Goal: Transaction & Acquisition: Purchase product/service

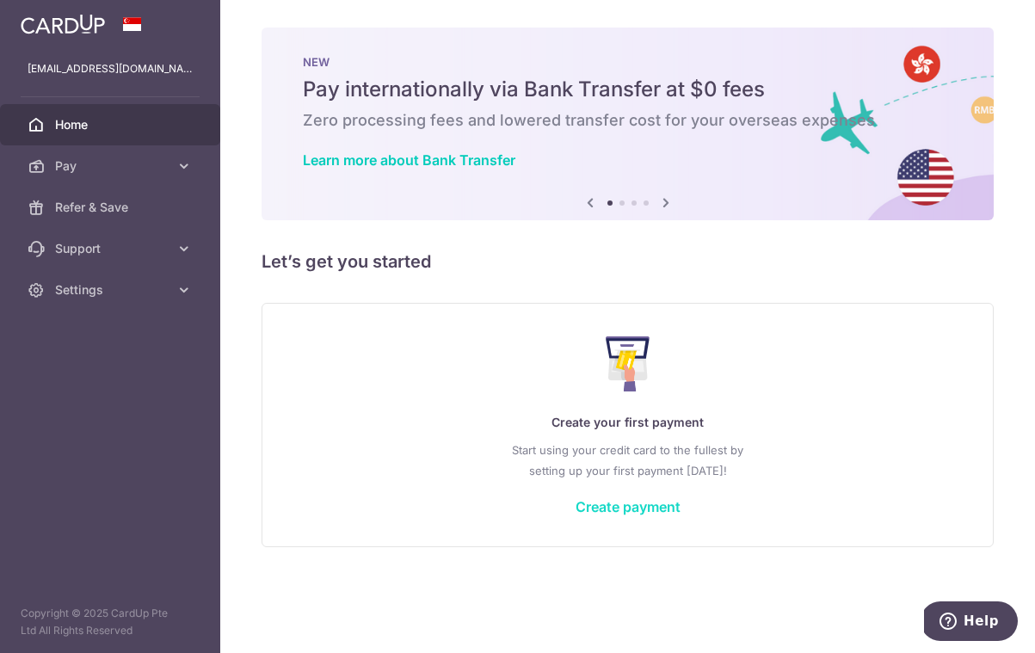
click at [670, 514] on link "Create payment" at bounding box center [627, 506] width 105 height 17
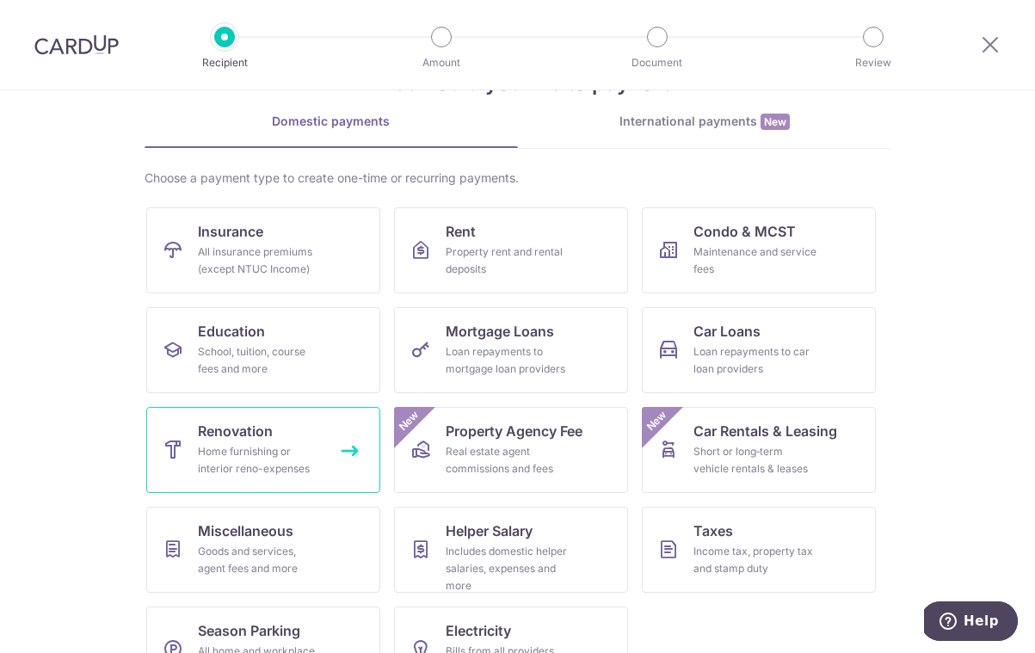
scroll to position [62, 0]
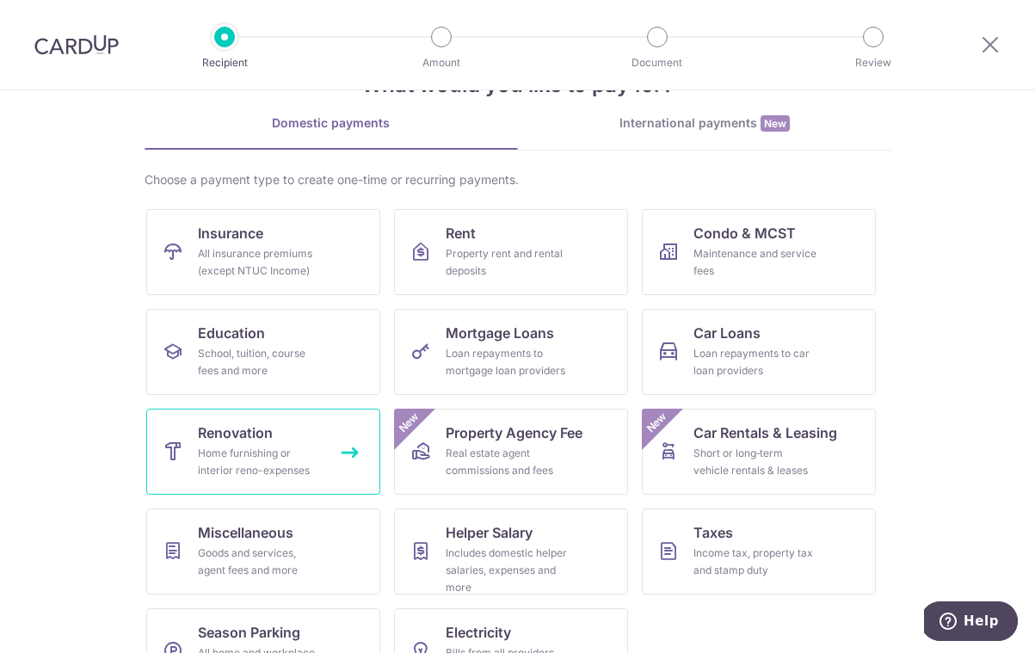
click at [269, 442] on span "Renovation" at bounding box center [235, 432] width 75 height 21
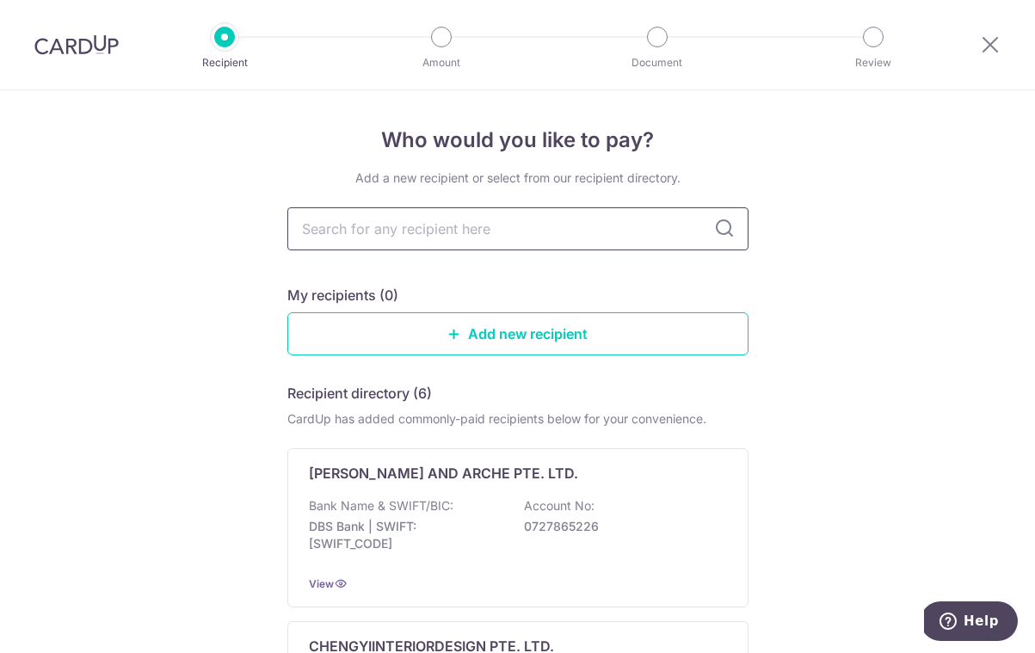
click at [434, 228] on input "text" at bounding box center [517, 228] width 461 height 43
click at [484, 333] on link "Add new recipient" at bounding box center [517, 333] width 461 height 43
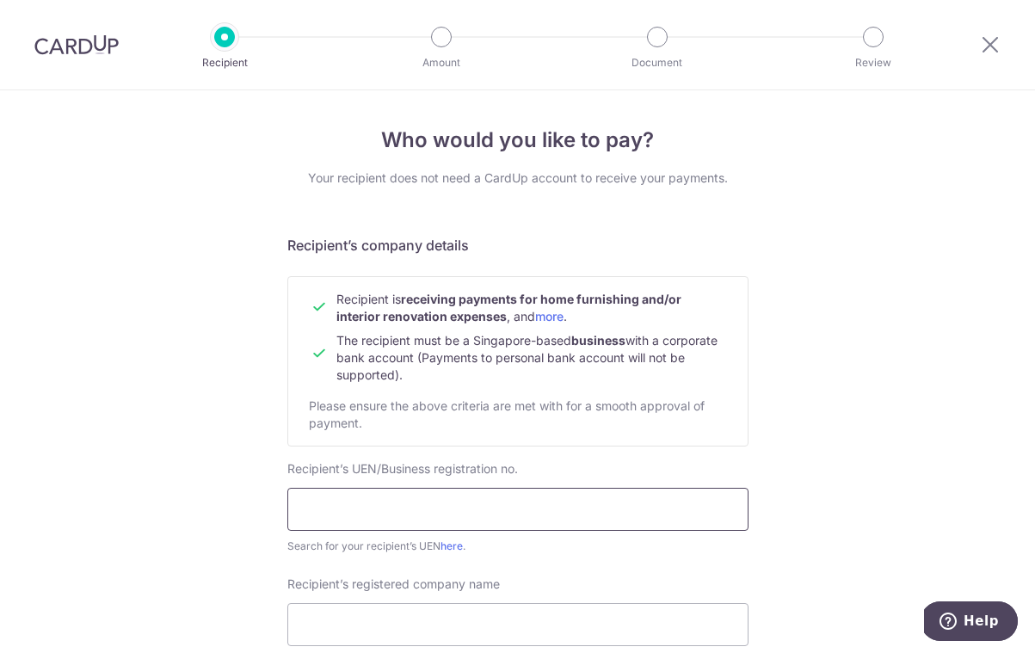
click at [454, 497] on input "text" at bounding box center [517, 509] width 461 height 43
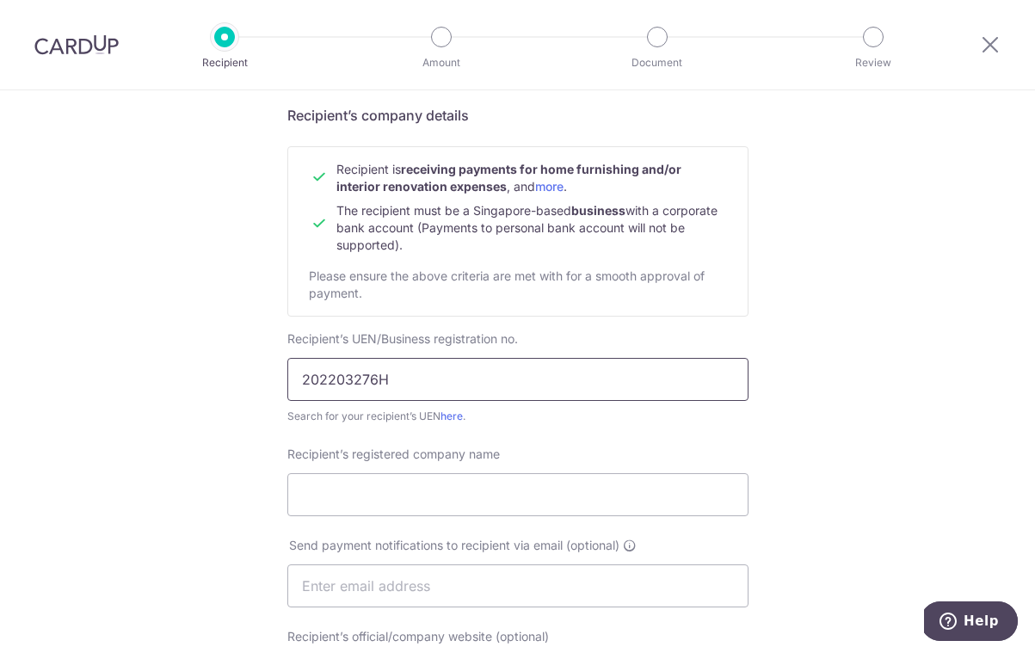
scroll to position [134, 0]
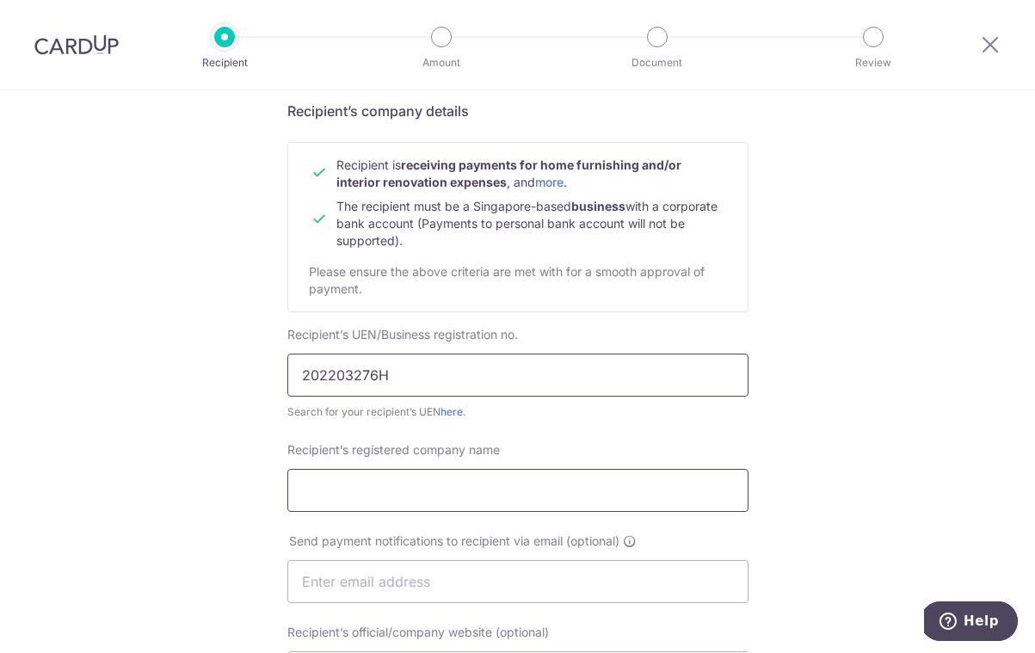
type input "202203276H"
click at [402, 484] on input "Recipient’s registered company name" at bounding box center [517, 490] width 461 height 43
click at [309, 498] on input "deluxe Home" at bounding box center [517, 490] width 461 height 43
click at [414, 496] on input "Deluxe Home" at bounding box center [517, 490] width 461 height 43
type input "Deluxe Home Furnishing Floor Pte Ltd"
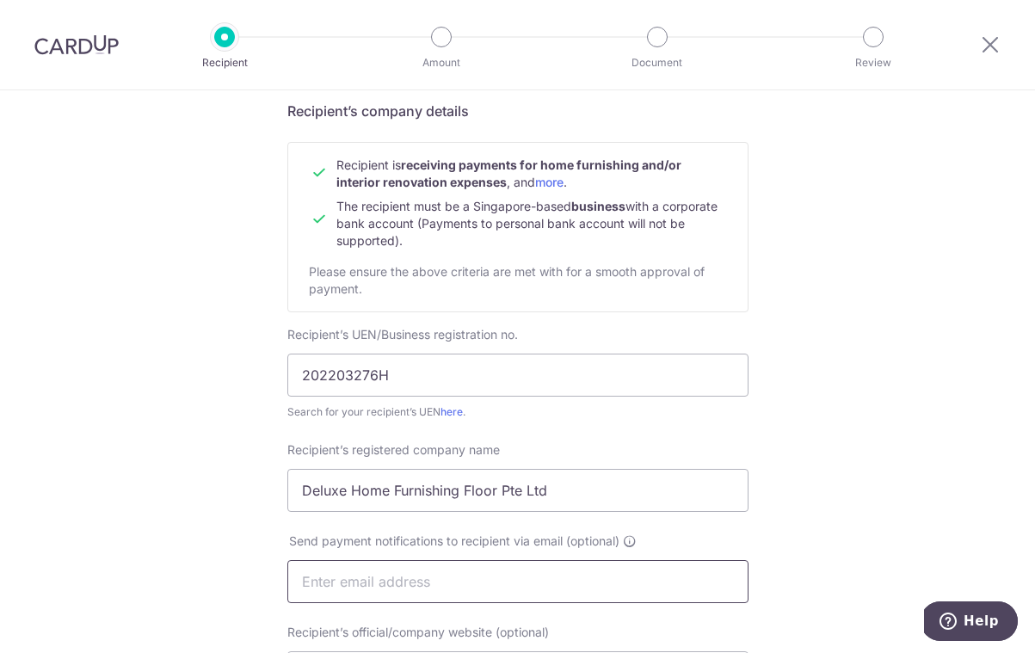
click at [392, 590] on input "text" at bounding box center [517, 581] width 461 height 43
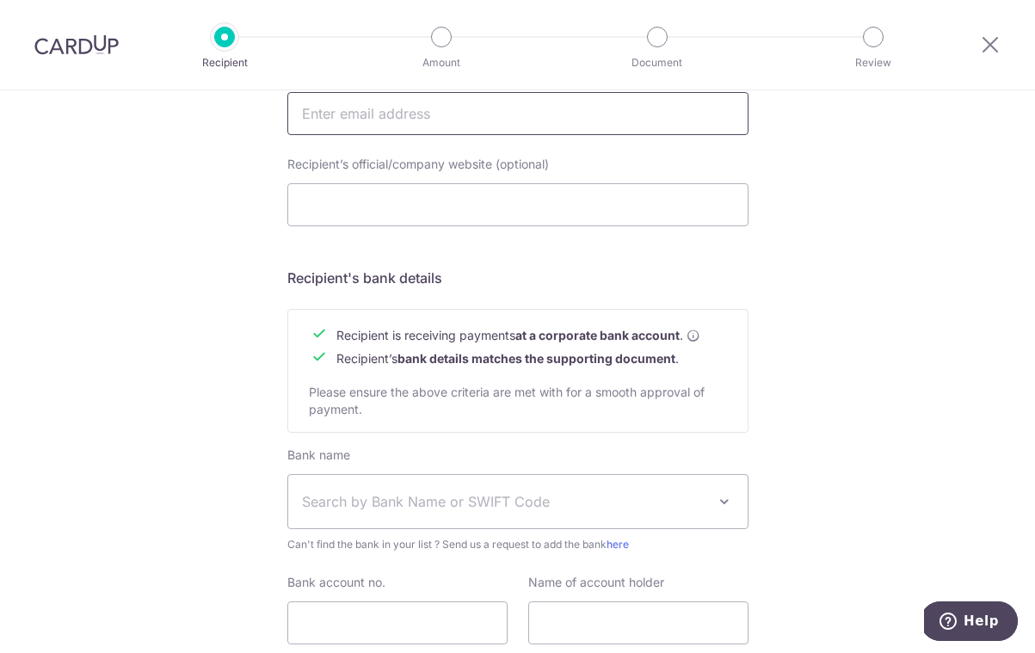
scroll to position [628, 0]
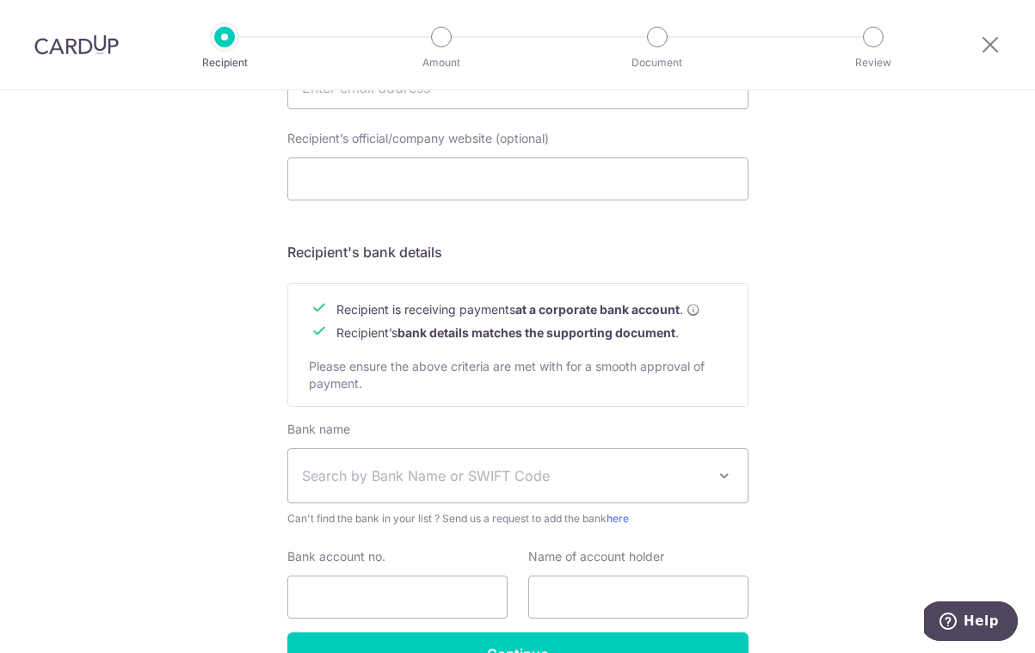
click at [400, 495] on span "Search by Bank Name or SWIFT Code" at bounding box center [517, 475] width 459 height 53
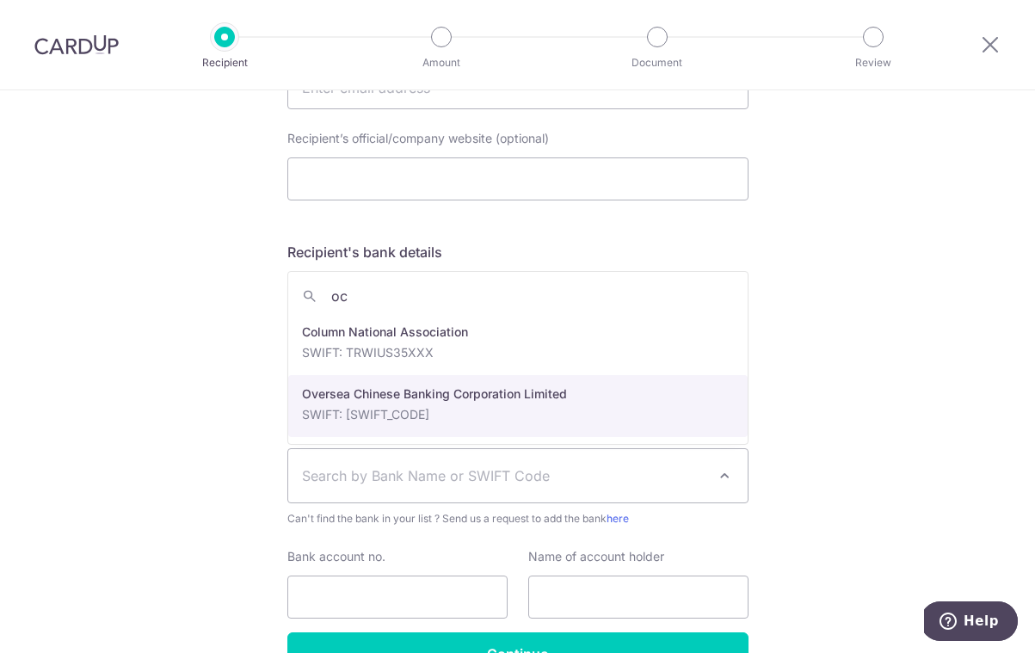
type input "oc"
select select "12"
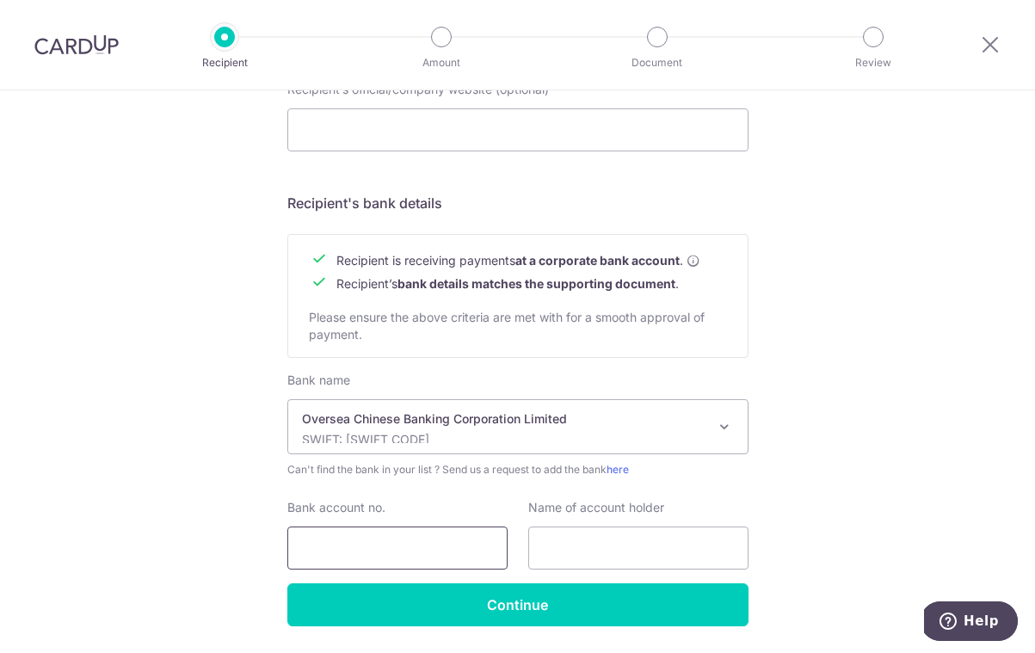
scroll to position [676, 0]
click at [369, 551] on input "Bank account no." at bounding box center [397, 548] width 220 height 43
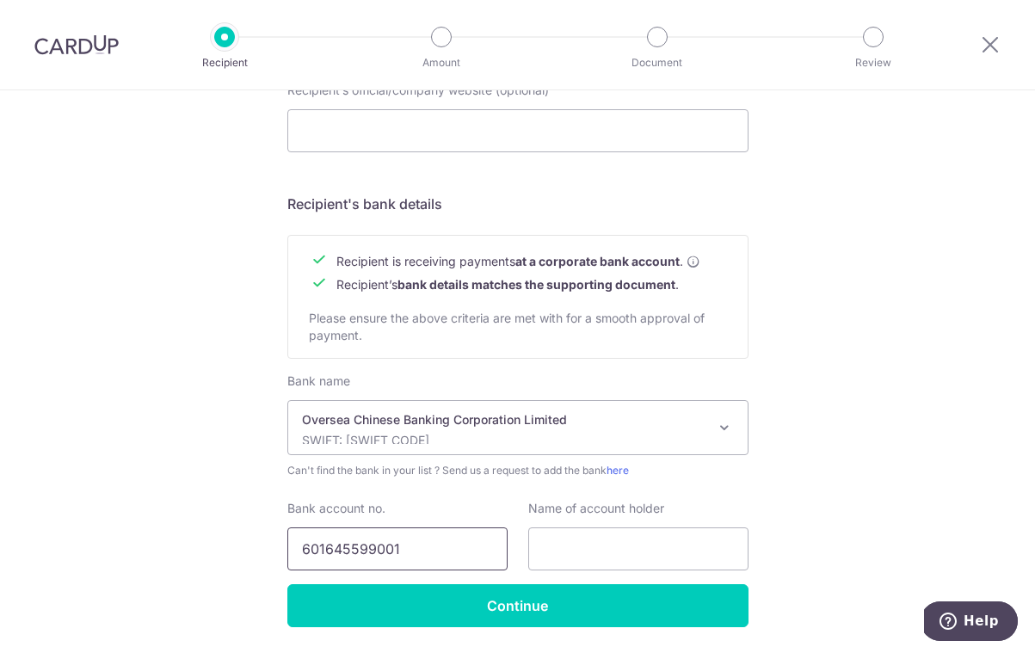
click at [332, 551] on input "601645599001" at bounding box center [397, 548] width 220 height 43
type input "601745599001"
drag, startPoint x: 558, startPoint y: 554, endPoint x: 547, endPoint y: 553, distance: 11.2
click at [558, 554] on input "text" at bounding box center [638, 548] width 220 height 43
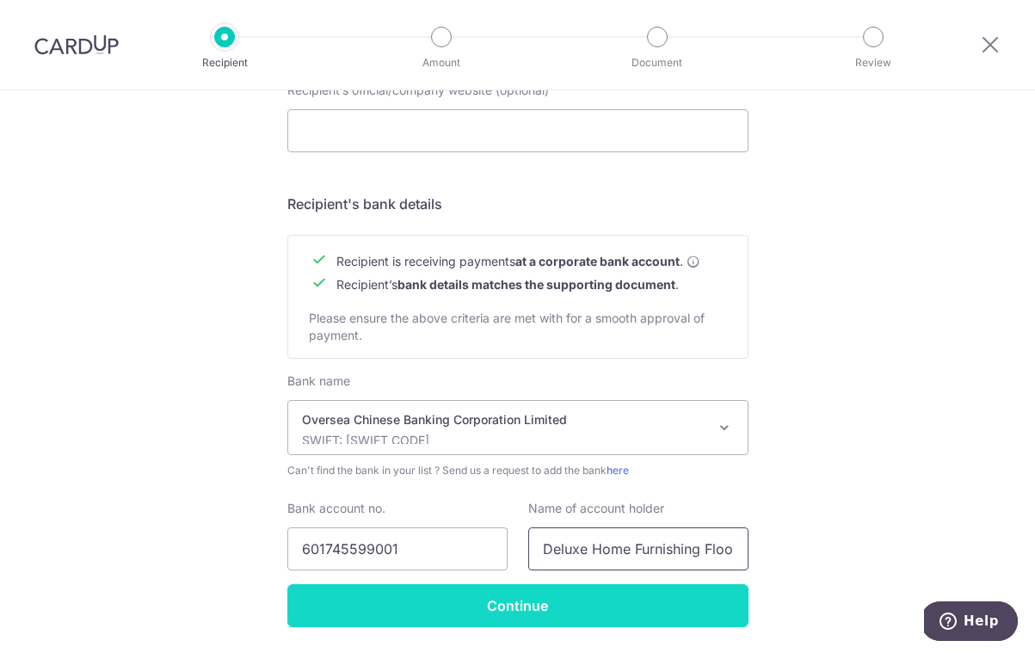
type input "Deluxe Home Furnishing Floor Pte Ltd"
click at [596, 600] on input "Continue" at bounding box center [517, 605] width 461 height 43
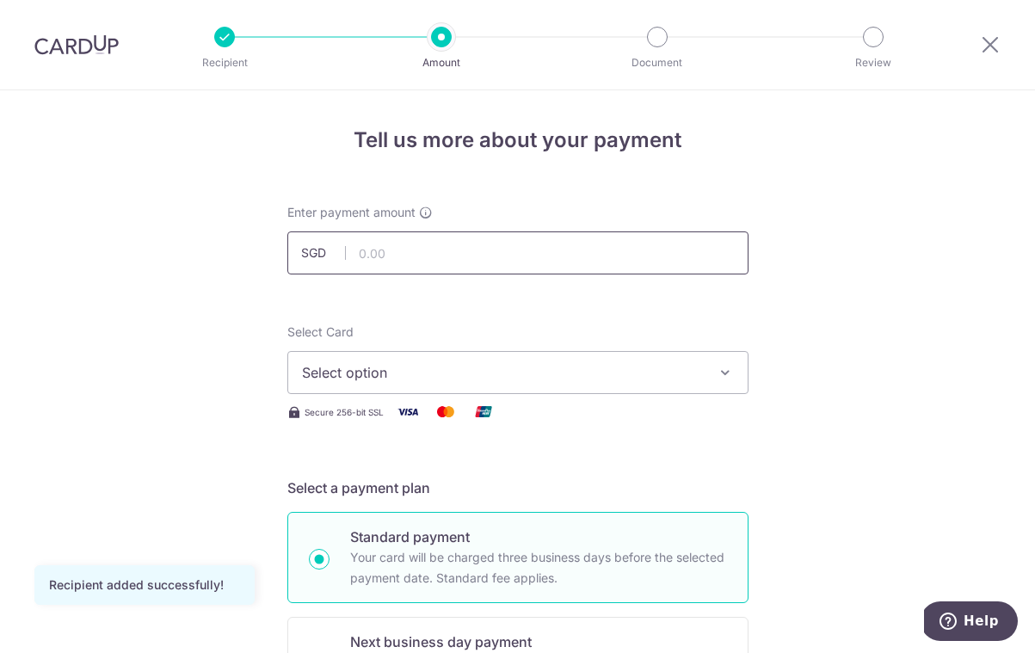
click at [397, 248] on input "text" at bounding box center [517, 252] width 461 height 43
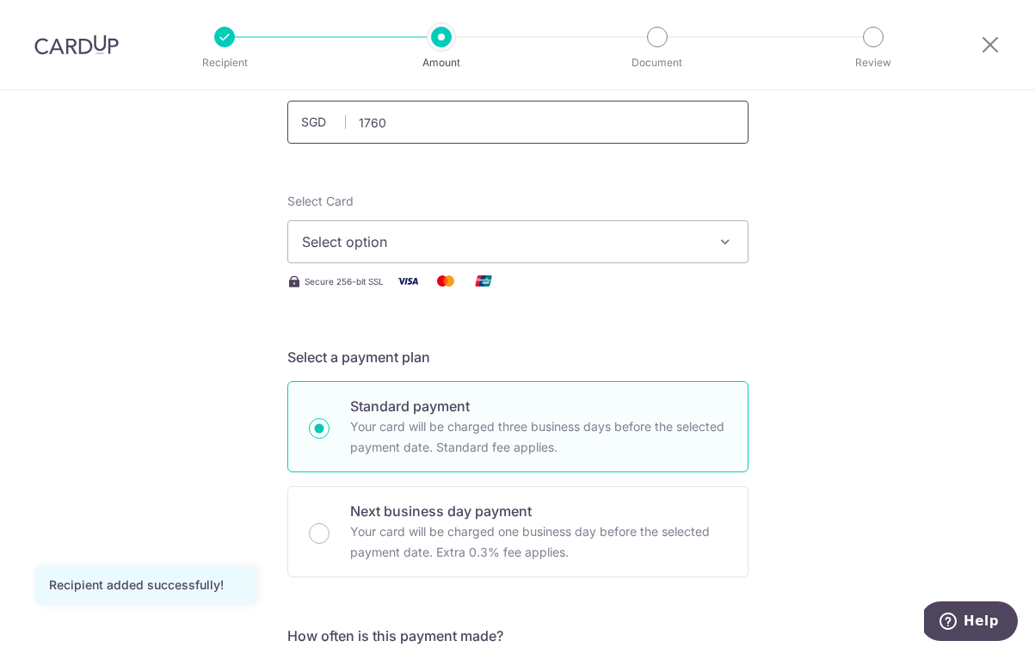
scroll to position [134, 0]
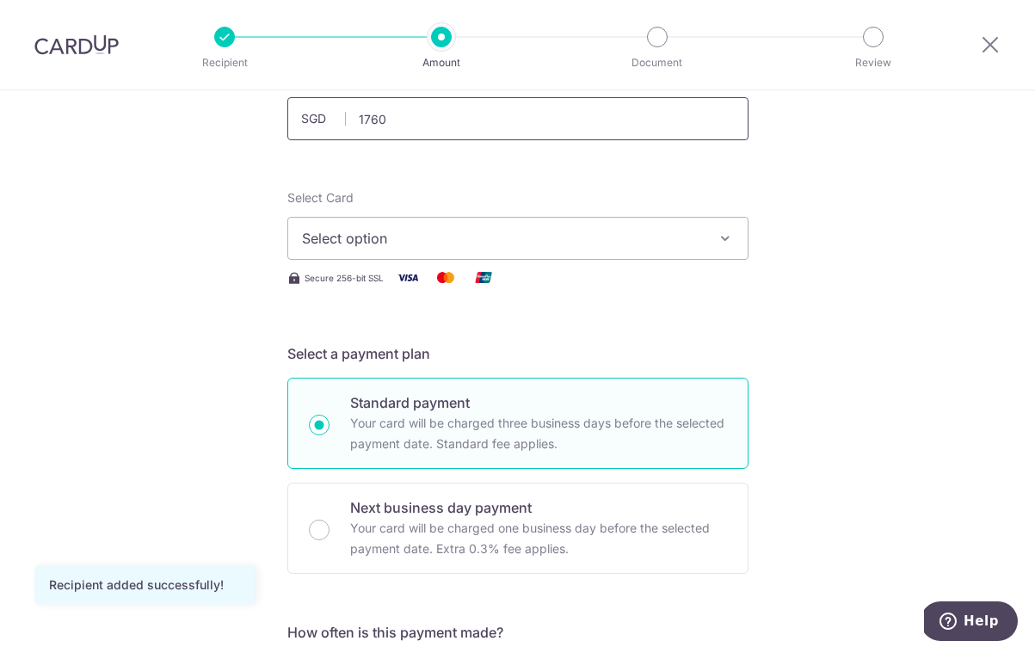
type input "1,760.00"
click at [397, 253] on button "Select option" at bounding box center [517, 238] width 461 height 43
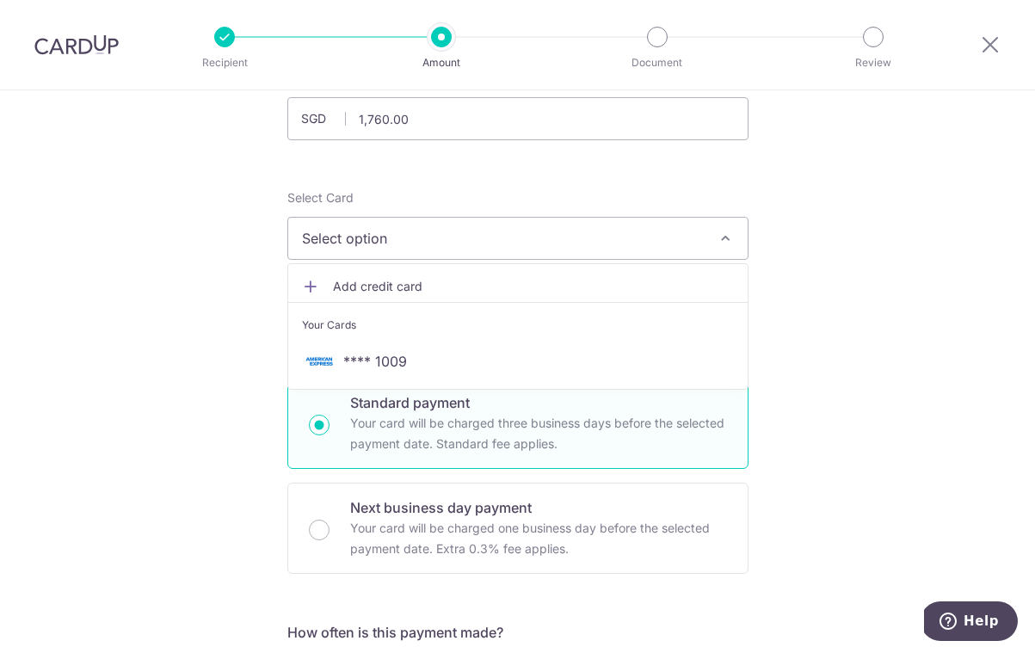
click at [311, 287] on icon at bounding box center [310, 286] width 17 height 17
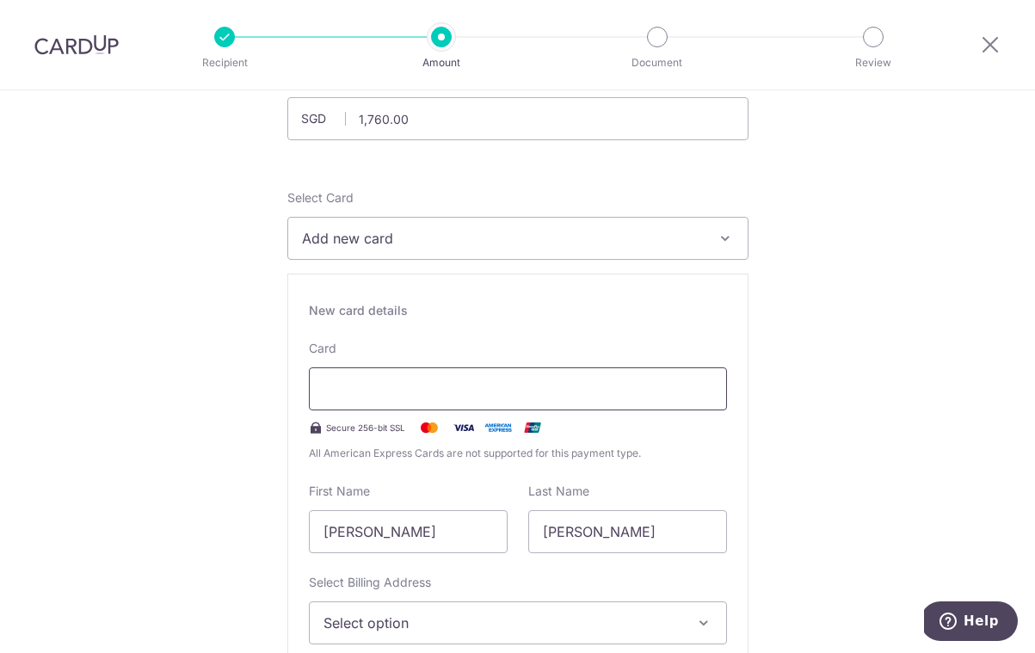
click at [439, 400] on div at bounding box center [518, 388] width 418 height 43
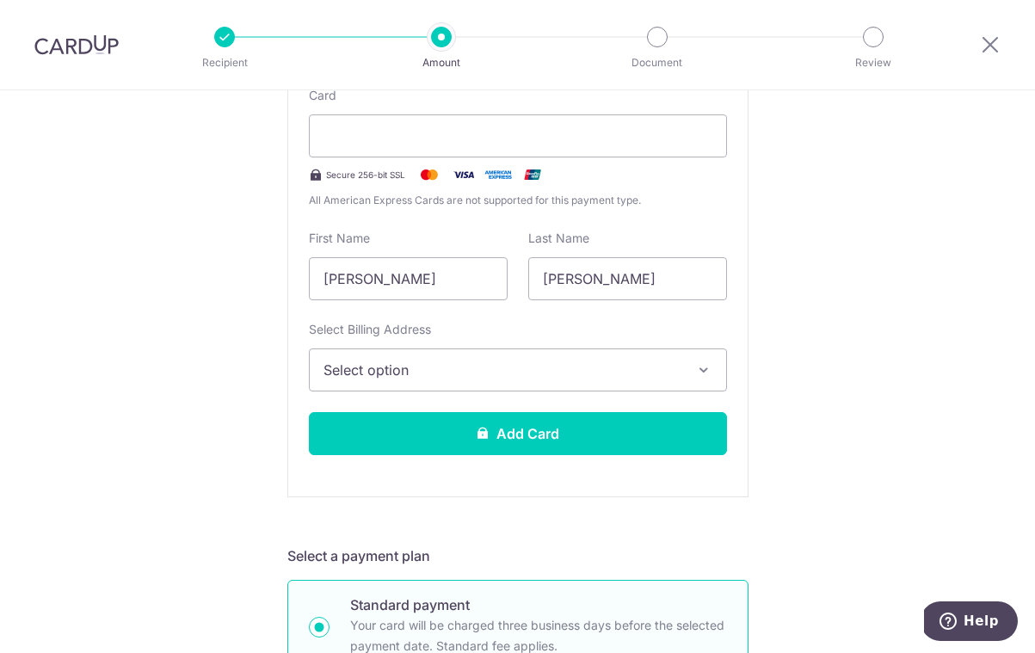
scroll to position [400, 0]
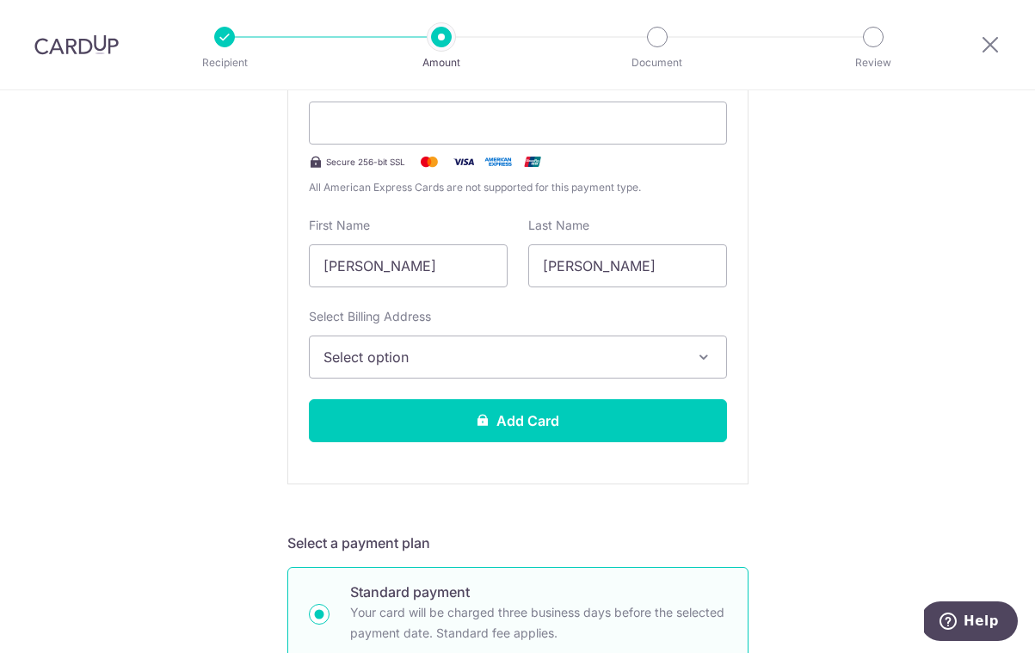
click at [490, 365] on span "Select option" at bounding box center [502, 357] width 358 height 21
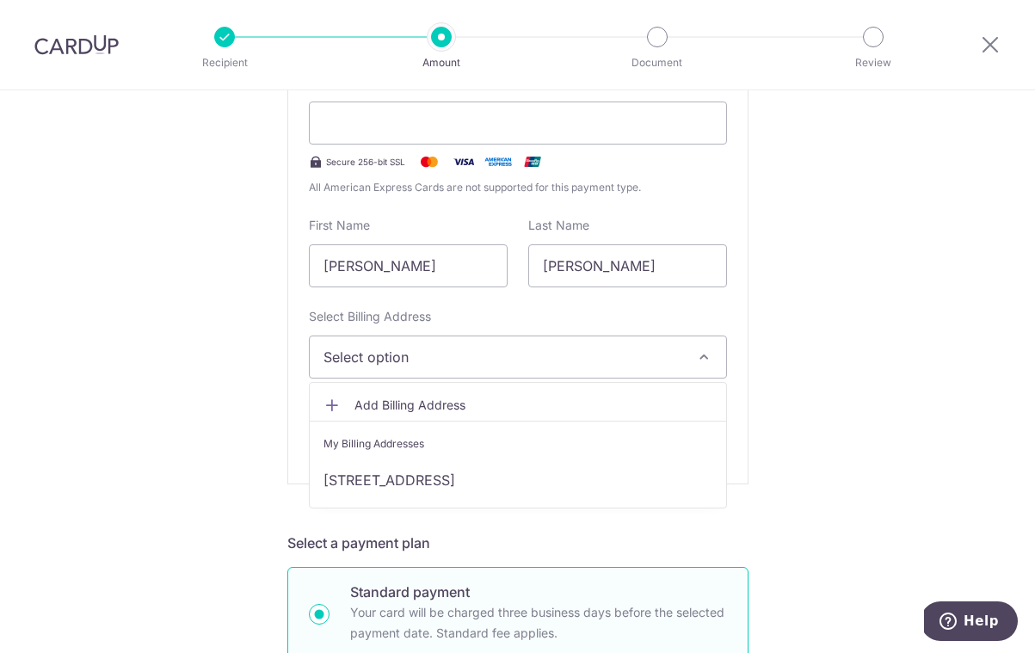
click at [480, 481] on link "923 Hougang Avenue 9 #16-44, Singapore, Singapore-530923" at bounding box center [518, 479] width 416 height 41
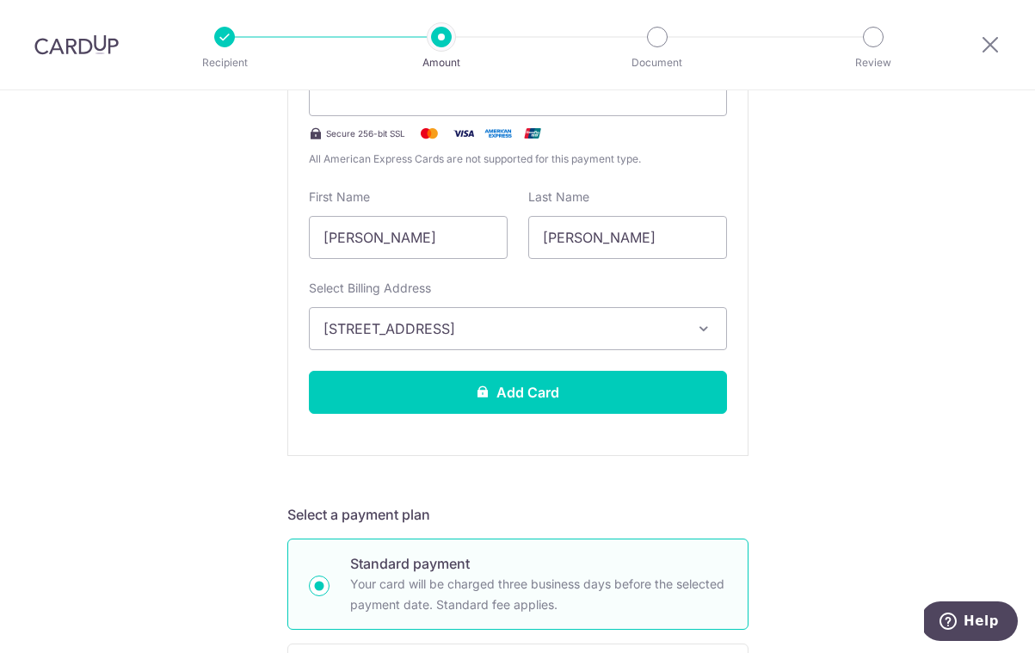
scroll to position [449, 0]
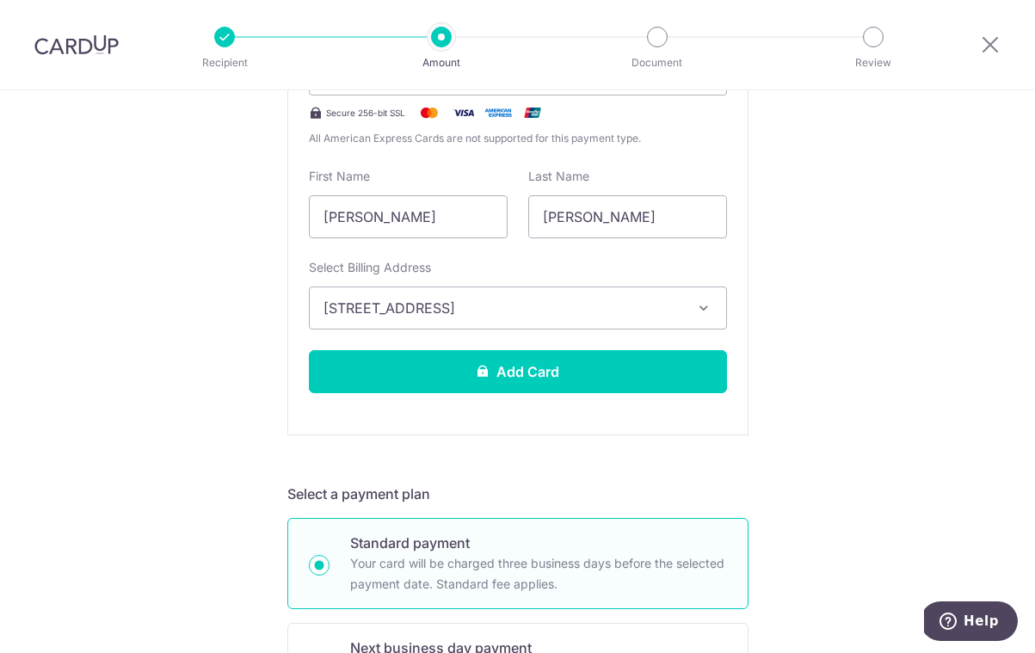
click at [517, 372] on button "Add Card" at bounding box center [518, 371] width 418 height 43
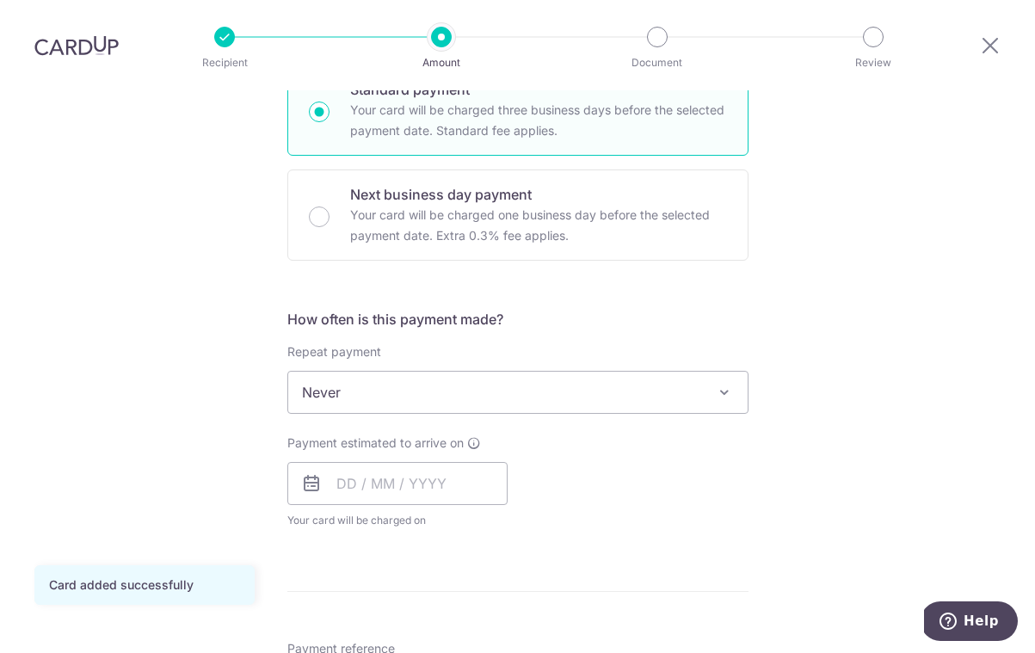
scroll to position [310, 0]
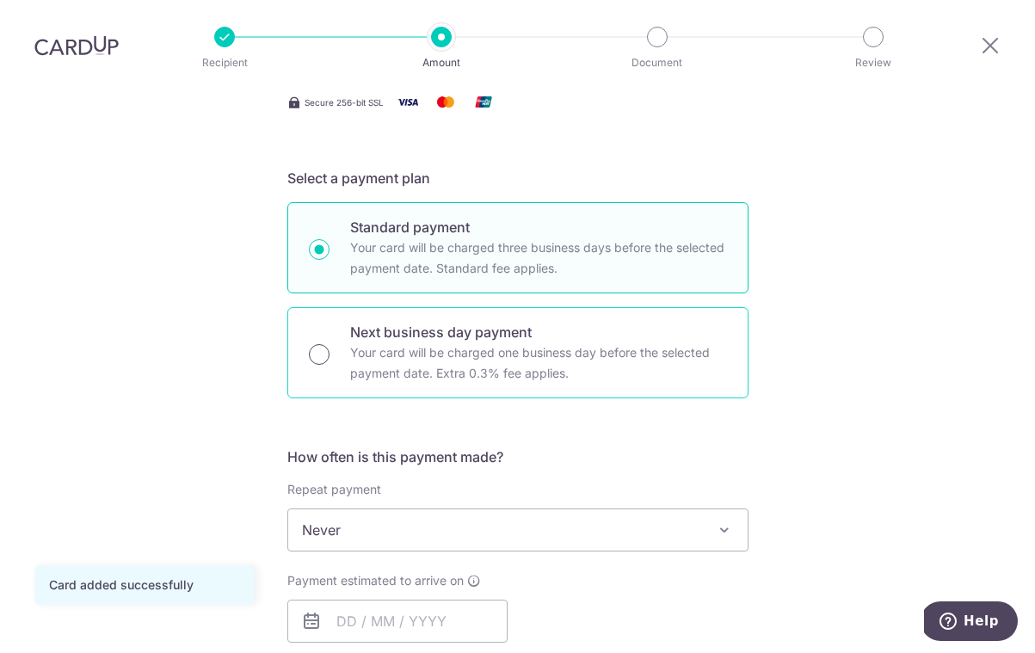
click at [319, 344] on input "Next business day payment Your card will be charged one business day before the…" at bounding box center [319, 354] width 21 height 21
radio input "true"
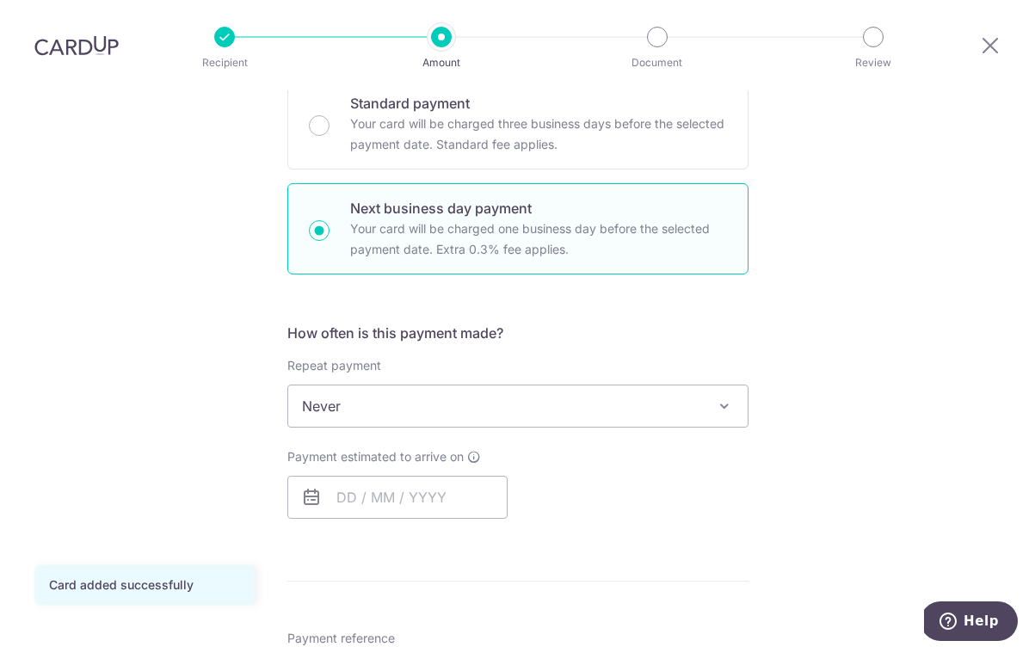
scroll to position [477, 0]
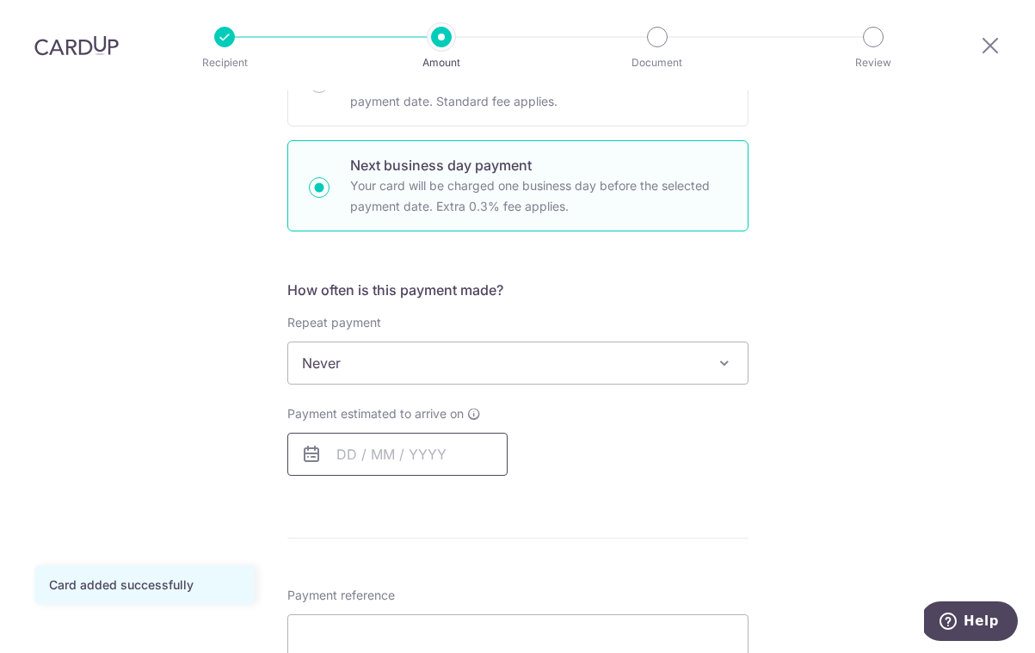
click at [428, 433] on input "text" at bounding box center [397, 454] width 220 height 43
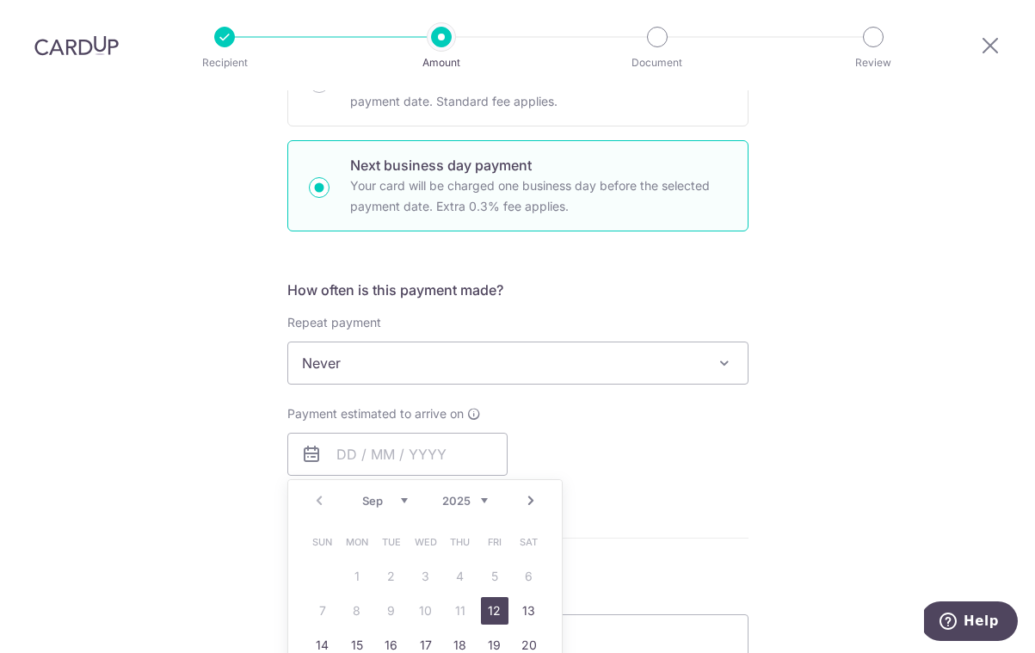
click at [497, 597] on link "12" at bounding box center [495, 611] width 28 height 28
type input "12/09/2025"
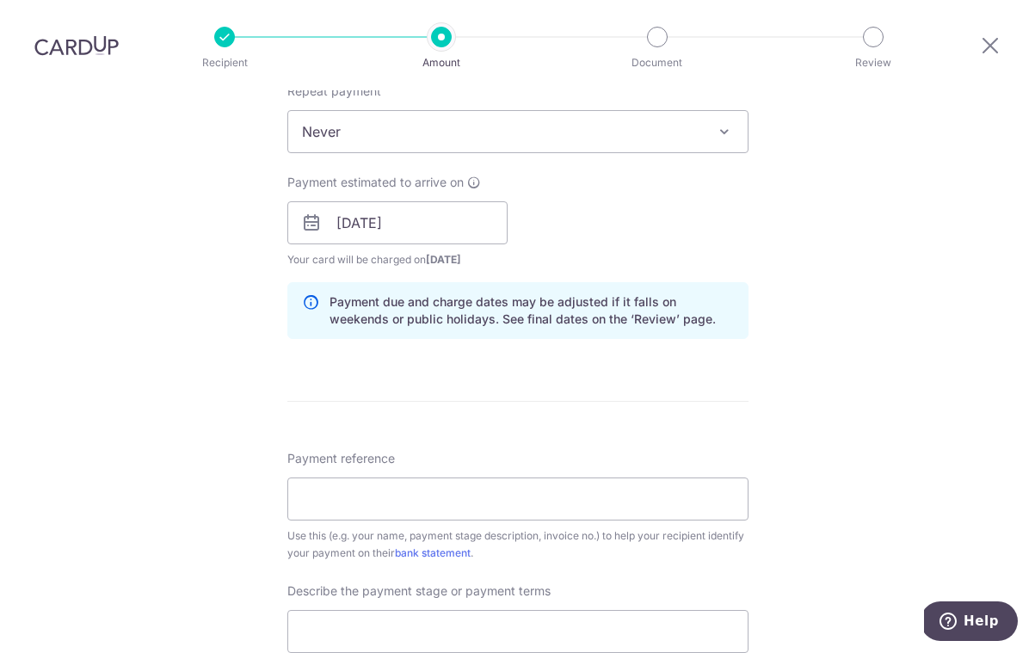
scroll to position [714, 0]
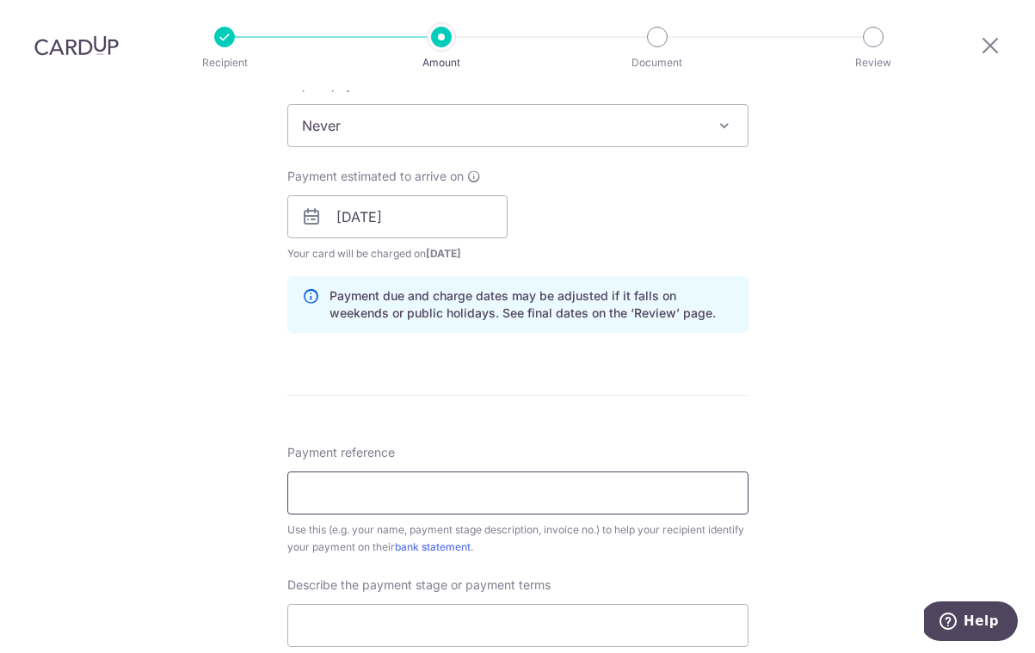
click at [449, 471] on input "Payment reference" at bounding box center [517, 492] width 461 height 43
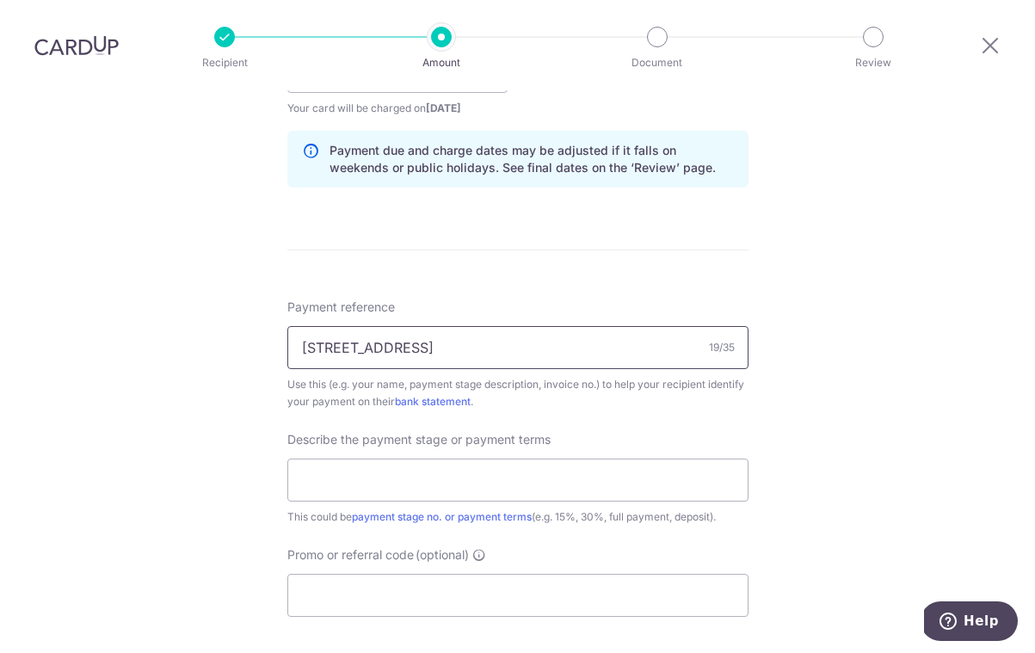
scroll to position [860, 0]
type input "[STREET_ADDRESS]"
click at [449, 458] on input "text" at bounding box center [517, 479] width 461 height 43
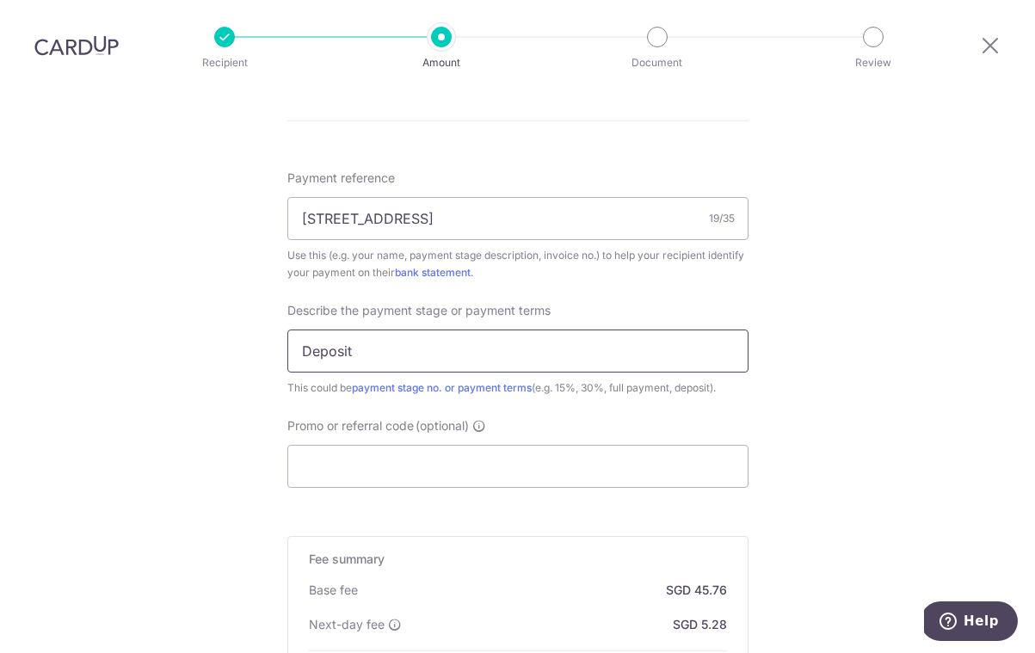
scroll to position [989, 0]
type input "Deposit"
click at [436, 444] on input "Promo or referral code (optional)" at bounding box center [517, 465] width 461 height 43
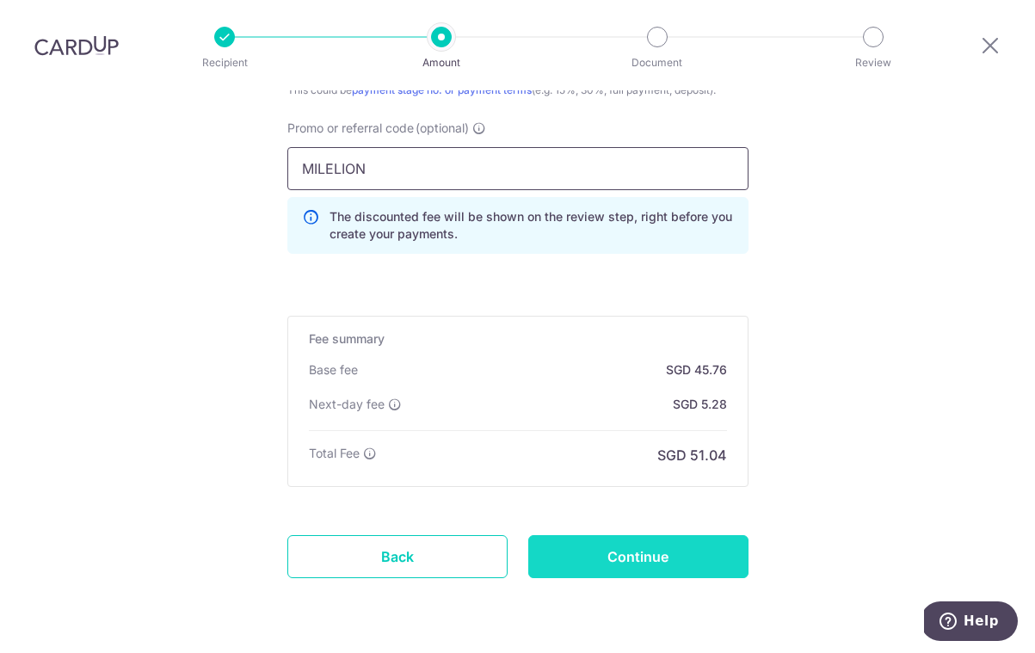
scroll to position [1285, 0]
type input "MILELION"
click at [698, 536] on input "Continue" at bounding box center [638, 557] width 220 height 43
type input "Create Schedule"
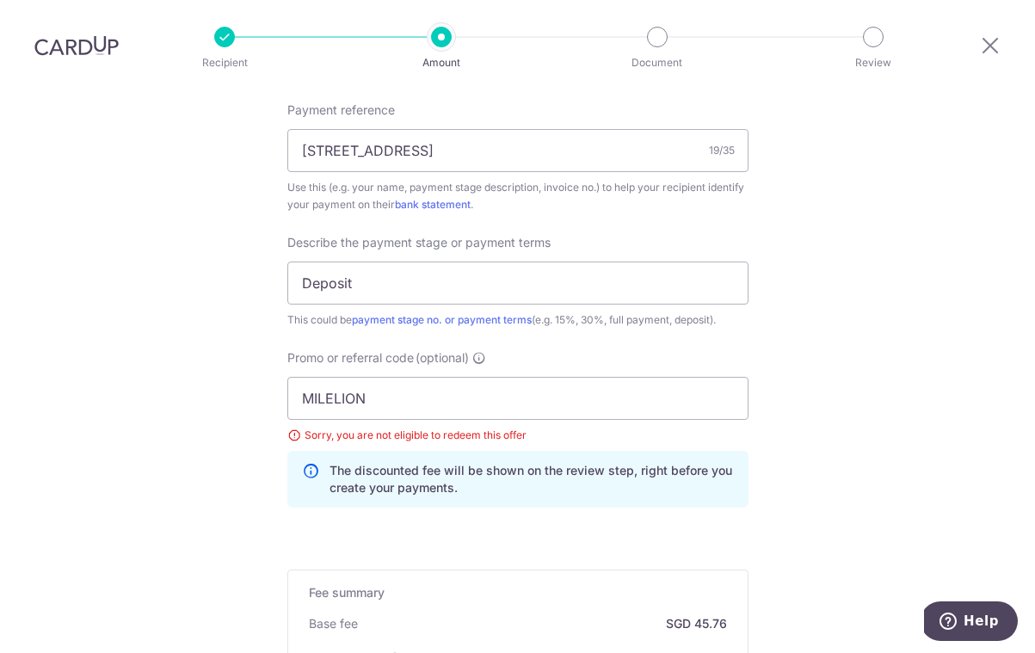
scroll to position [1104, 0]
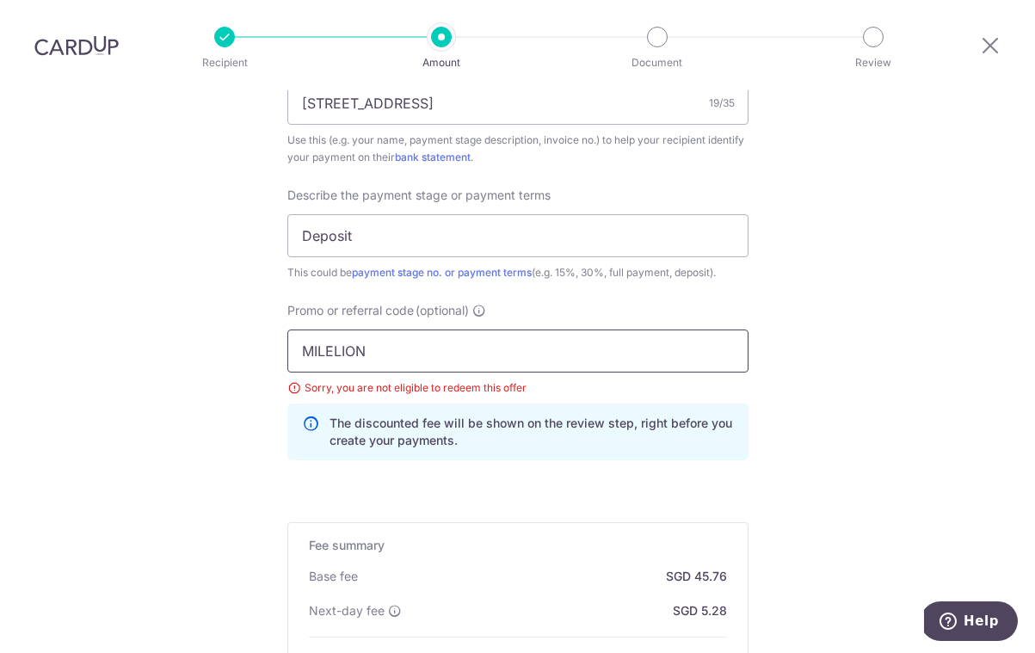
click at [453, 329] on input "MILELION" at bounding box center [517, 350] width 461 height 43
type input "M"
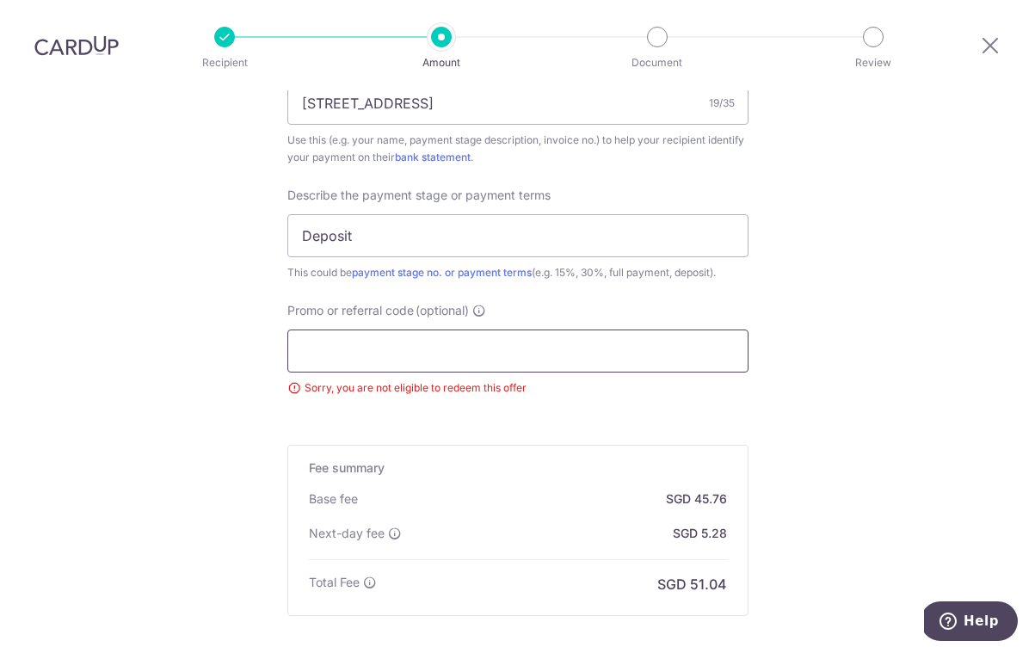
paste input "RENO25ONE"
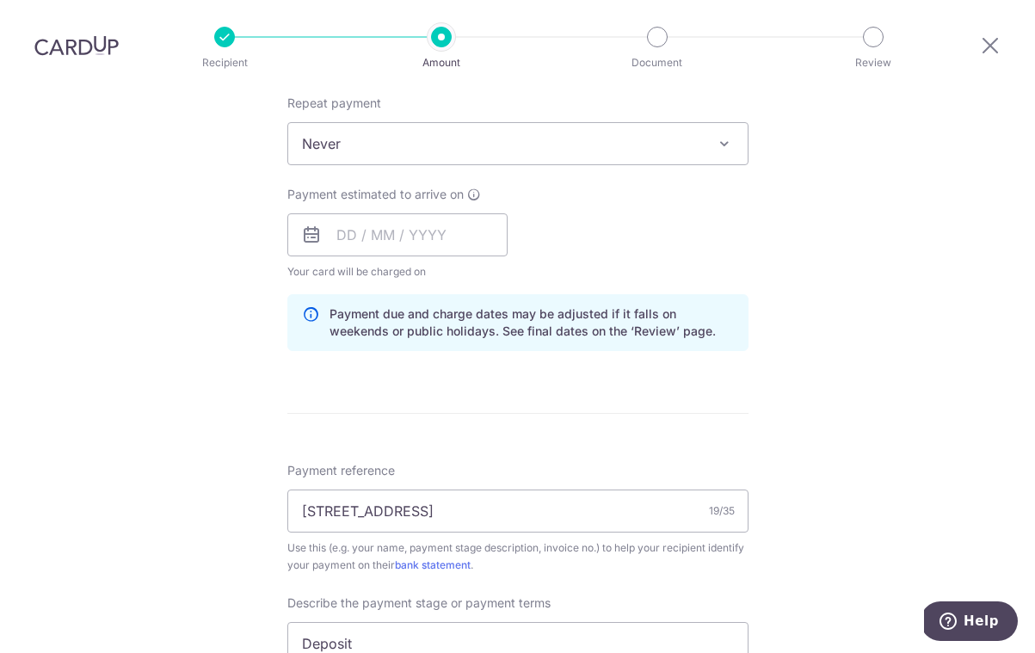
scroll to position [686, 0]
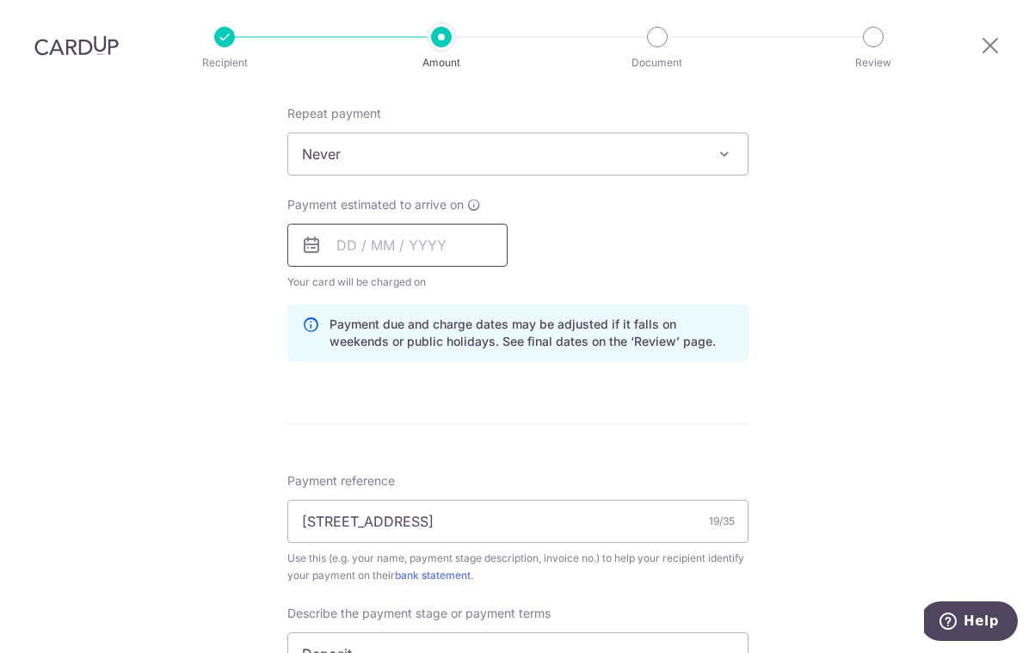
type input "RENO25ONE"
click at [411, 224] on input "text" at bounding box center [397, 245] width 220 height 43
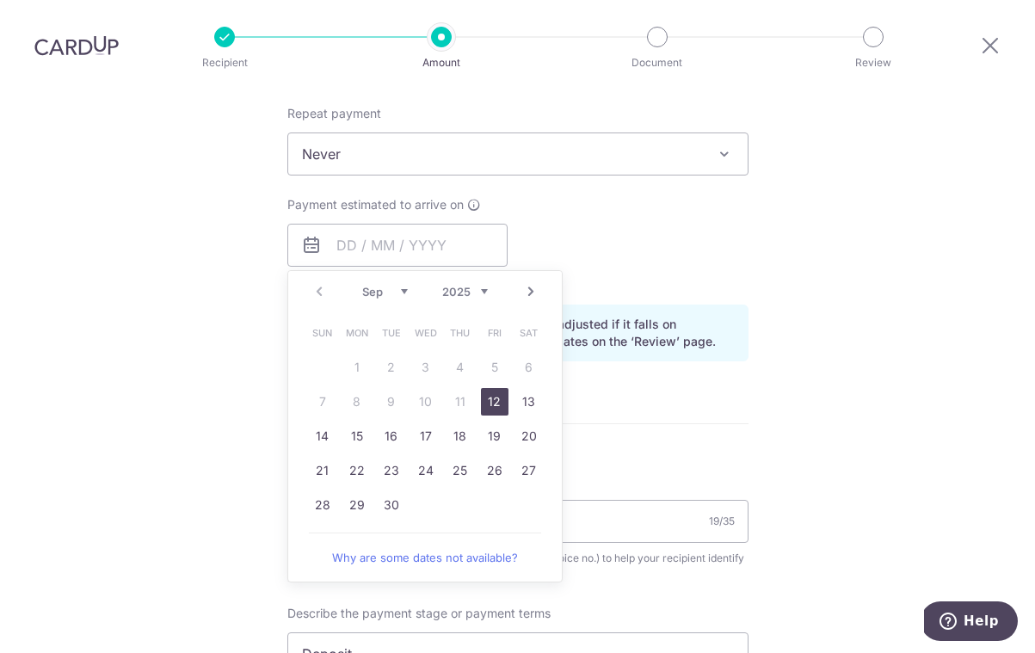
click at [499, 388] on link "12" at bounding box center [495, 402] width 28 height 28
type input "[DATE]"
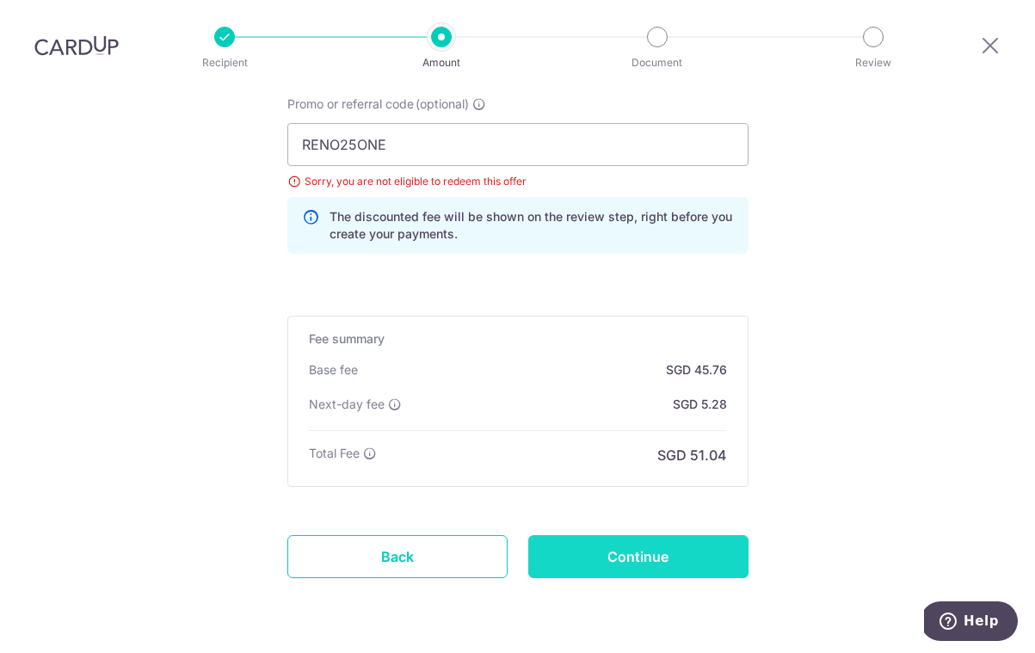
scroll to position [1309, 0]
click at [674, 536] on input "Continue" at bounding box center [638, 557] width 220 height 43
type input "Update Schedule"
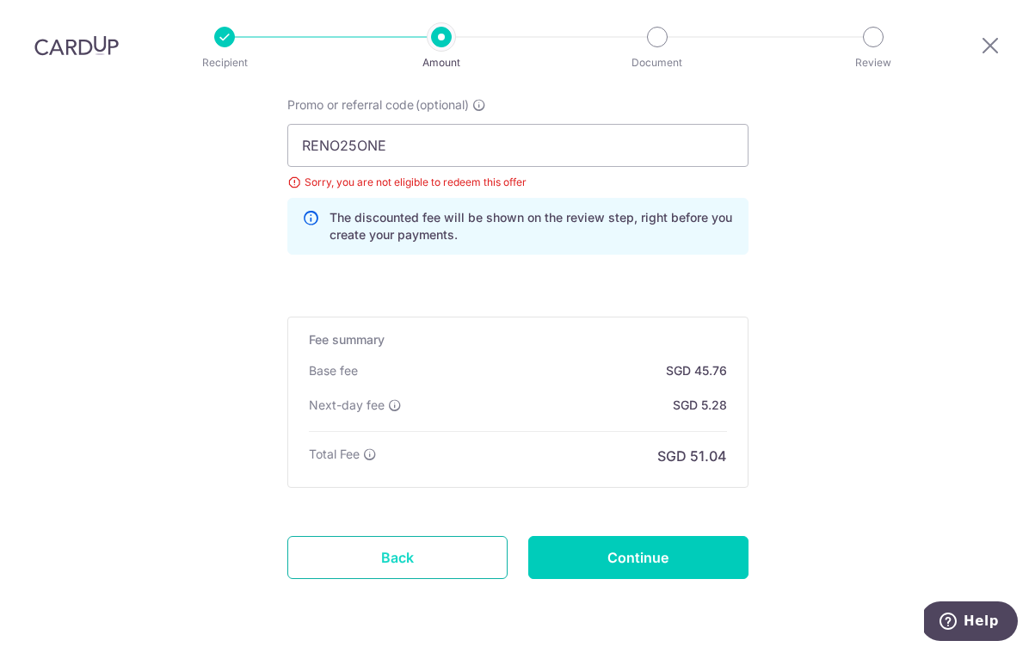
click at [475, 536] on link "Back" at bounding box center [397, 557] width 220 height 43
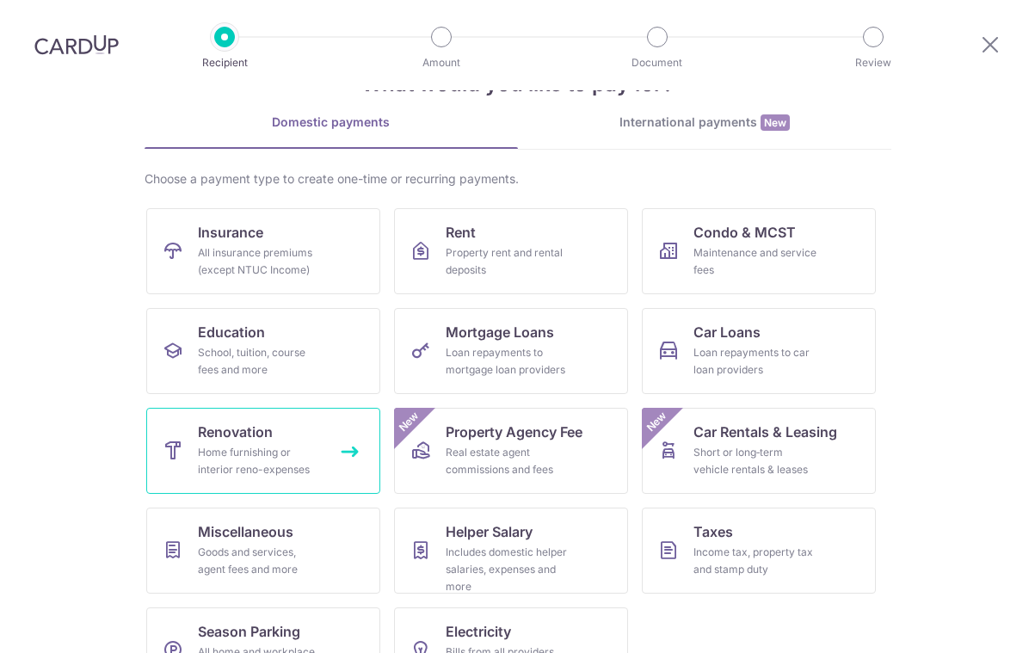
scroll to position [62, 0]
click at [286, 440] on link "Renovation Home furnishing or interior reno-expenses" at bounding box center [263, 452] width 234 height 86
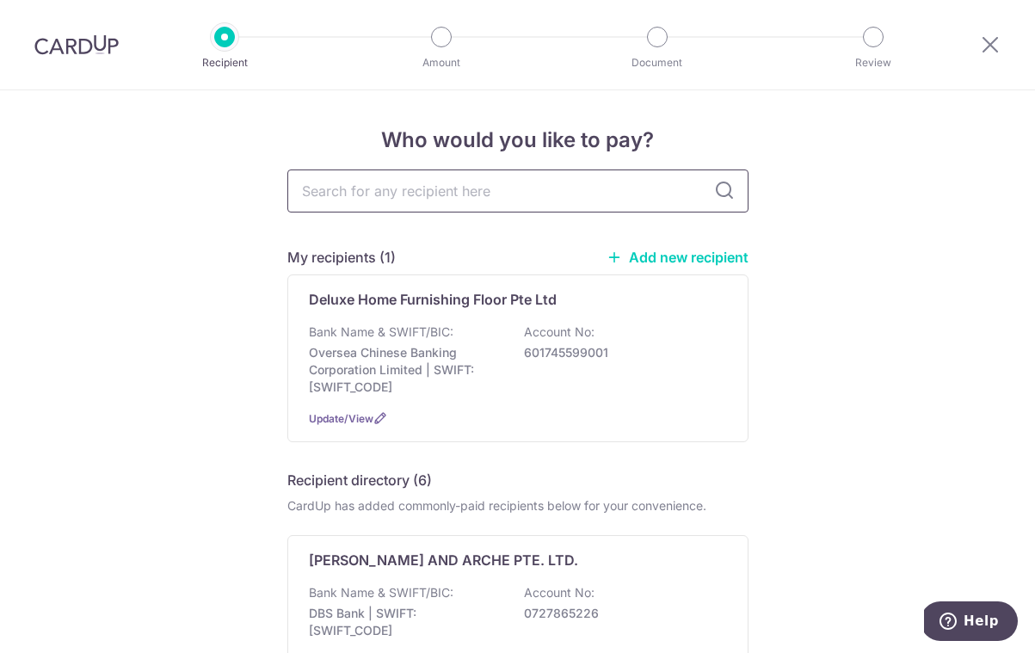
click at [390, 200] on input "text" at bounding box center [517, 190] width 461 height 43
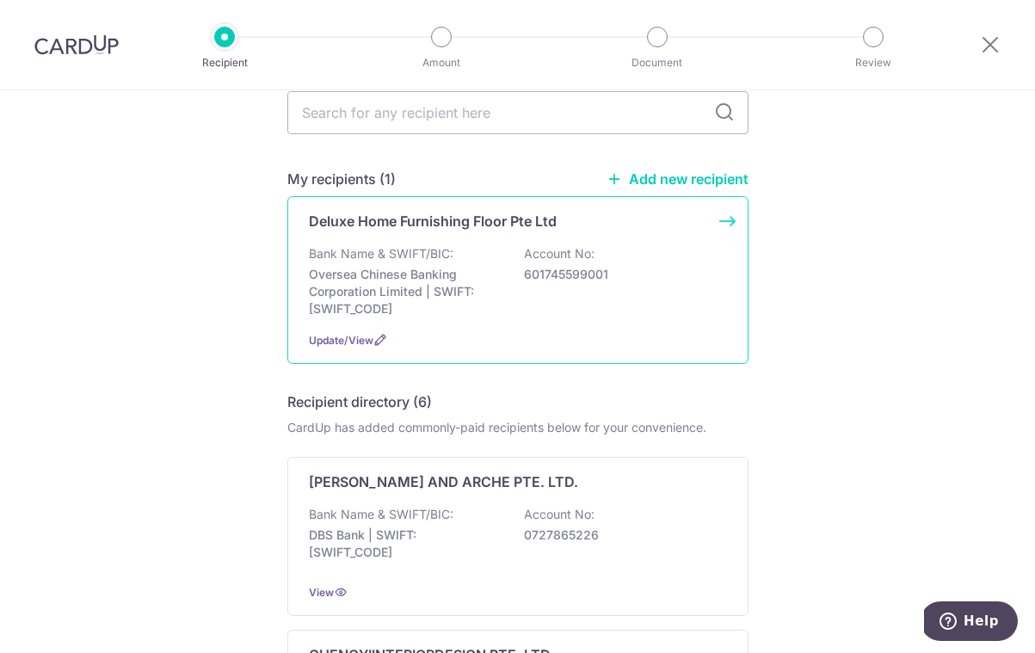
scroll to position [9, 0]
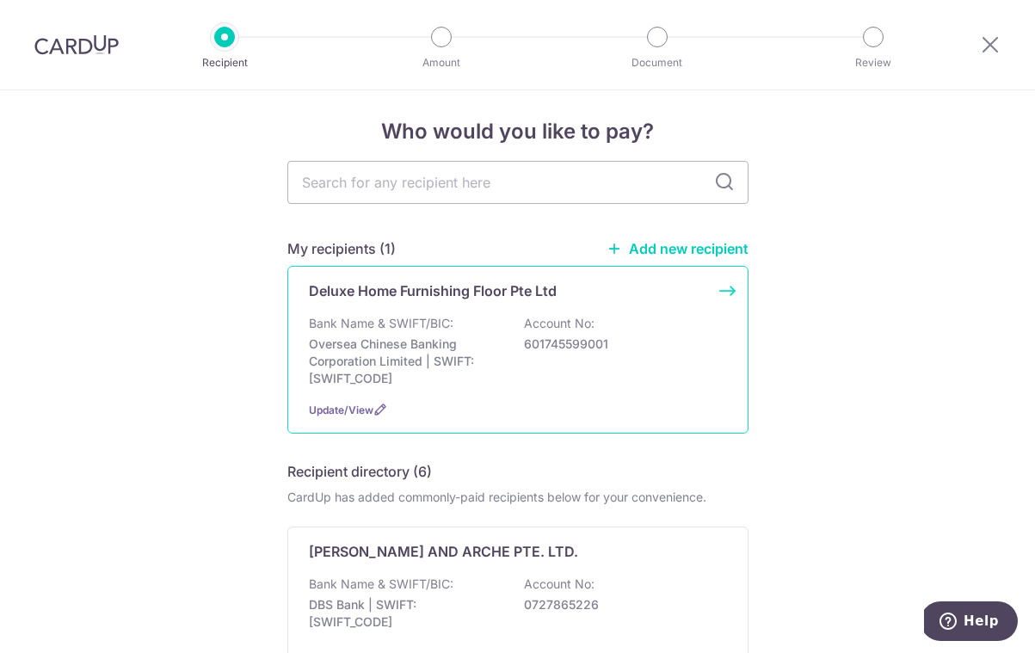
click at [729, 290] on div "Deluxe Home Furnishing Floor Pte Ltd Bank Name & SWIFT/BIC: Oversea Chinese Ban…" at bounding box center [517, 350] width 461 height 168
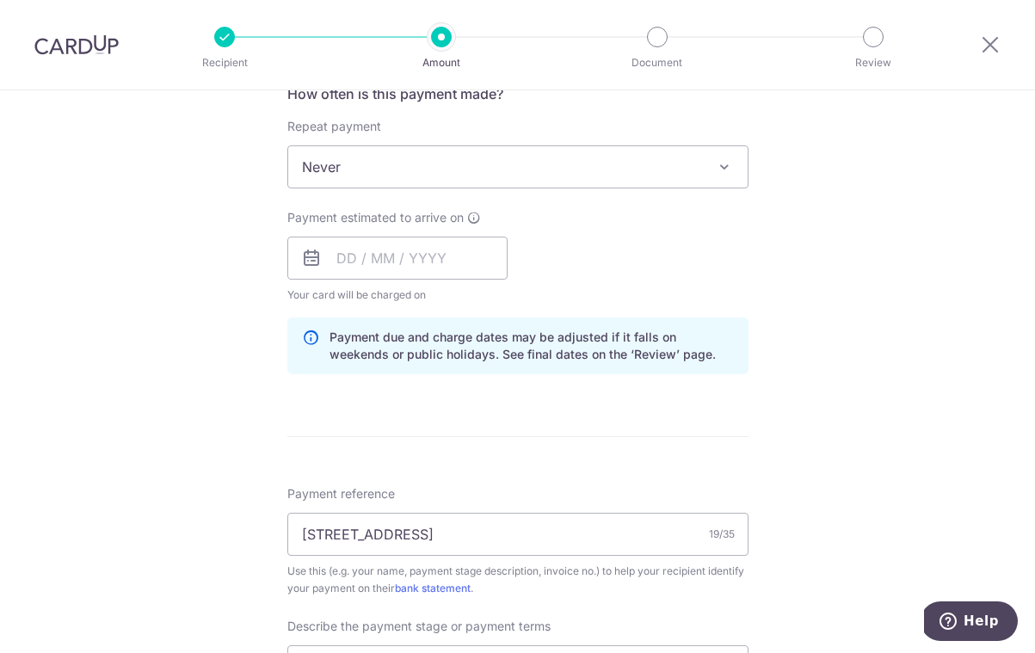
scroll to position [676, 0]
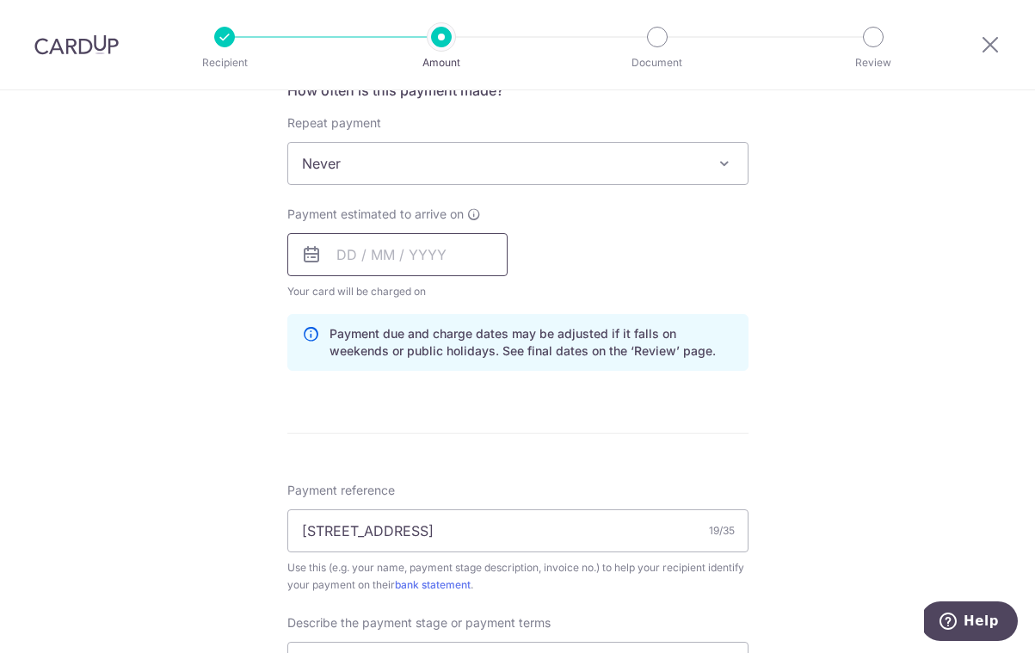
click at [443, 264] on input "text" at bounding box center [397, 254] width 220 height 43
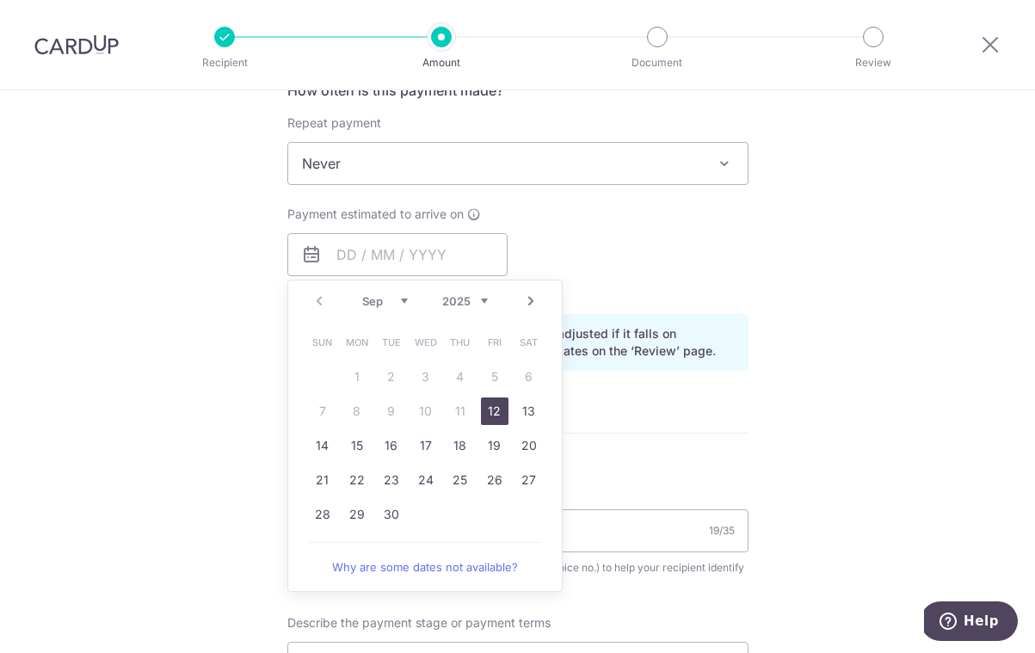
click at [495, 420] on link "12" at bounding box center [495, 411] width 28 height 28
type input "[DATE]"
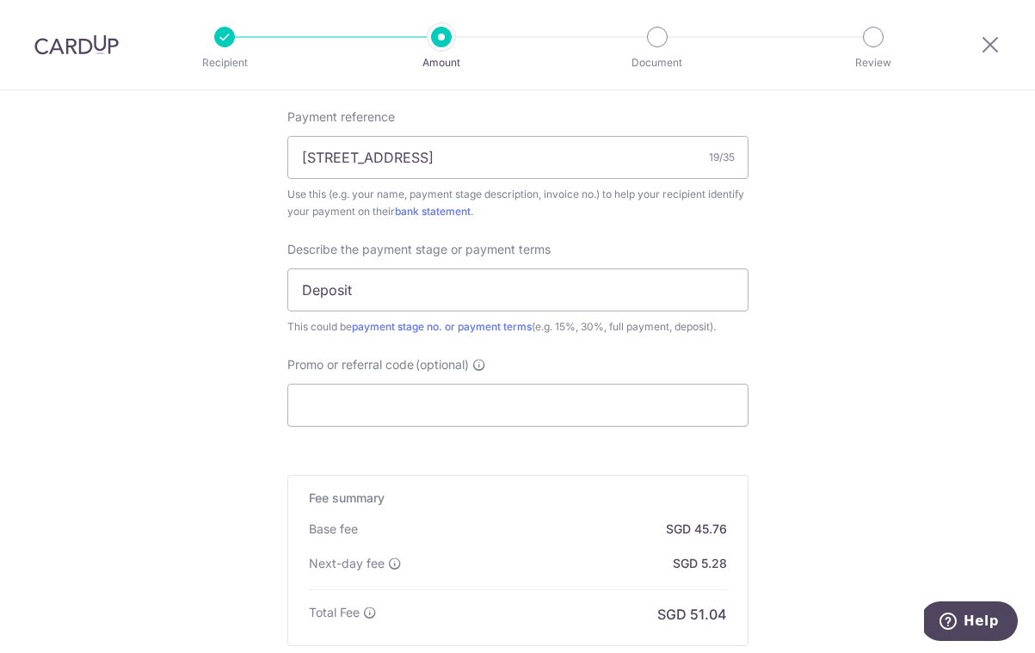
scroll to position [1066, 0]
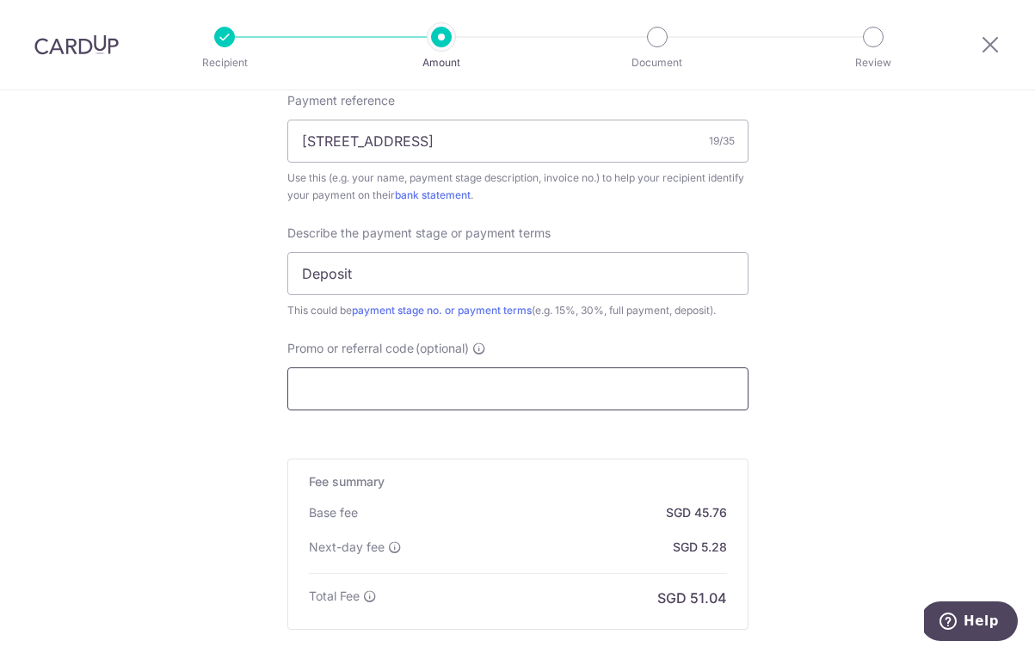
click at [444, 390] on input "Promo or referral code (optional)" at bounding box center [517, 388] width 461 height 43
paste input "RENO25ONE"
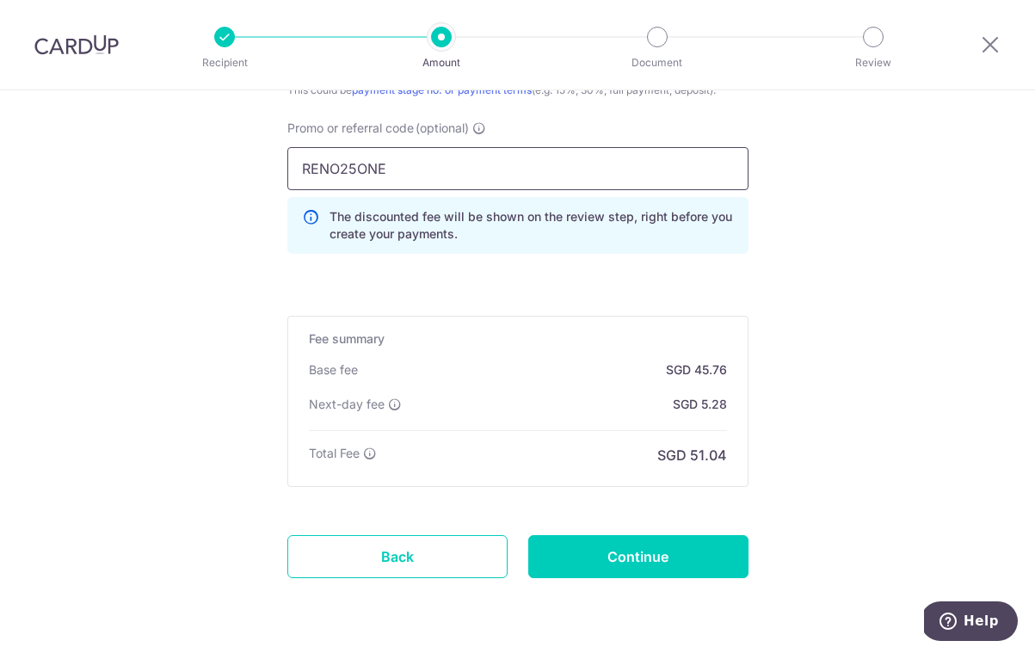
scroll to position [1285, 0]
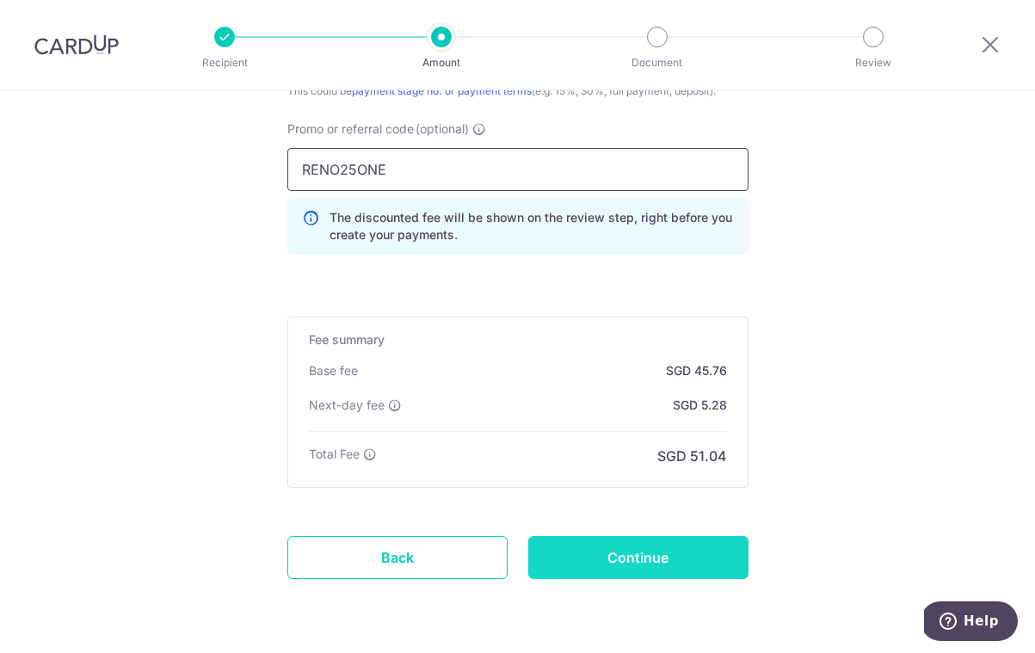
type input "RENO25ONE"
click at [714, 567] on input "Continue" at bounding box center [638, 557] width 220 height 43
type input "Update Schedule"
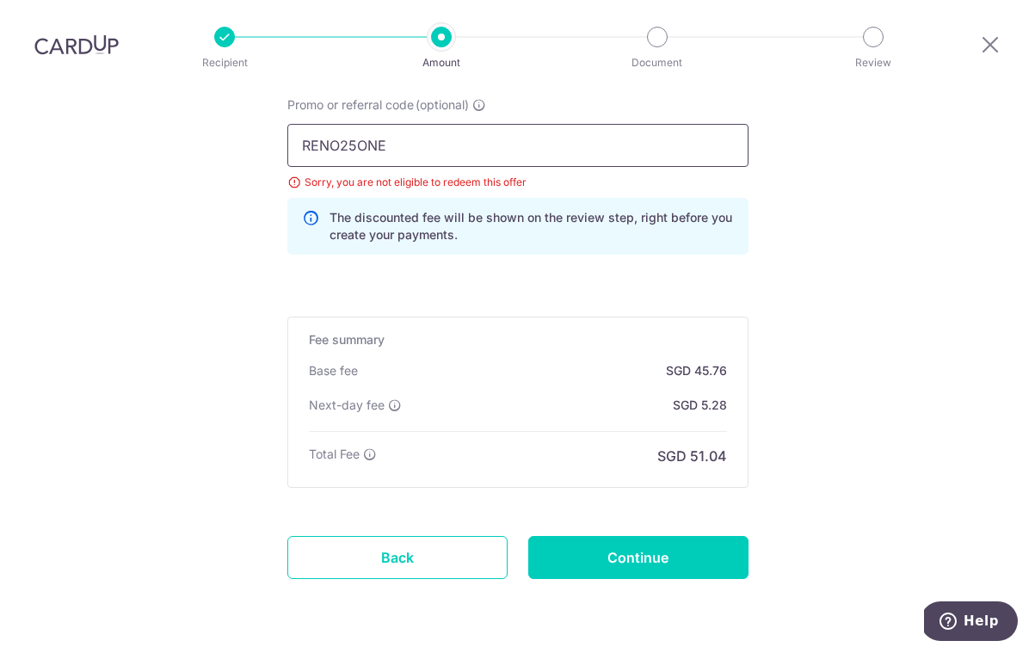
click at [511, 142] on input "RENO25ONE" at bounding box center [517, 145] width 461 height 43
type input "R"
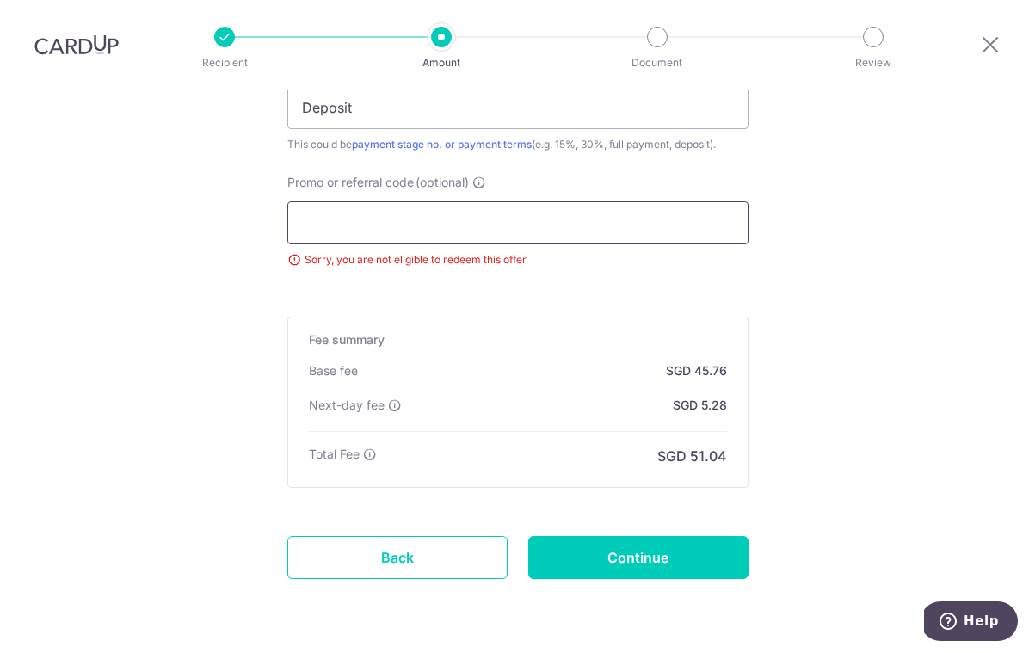
paste input "GET225"
type input "GET225"
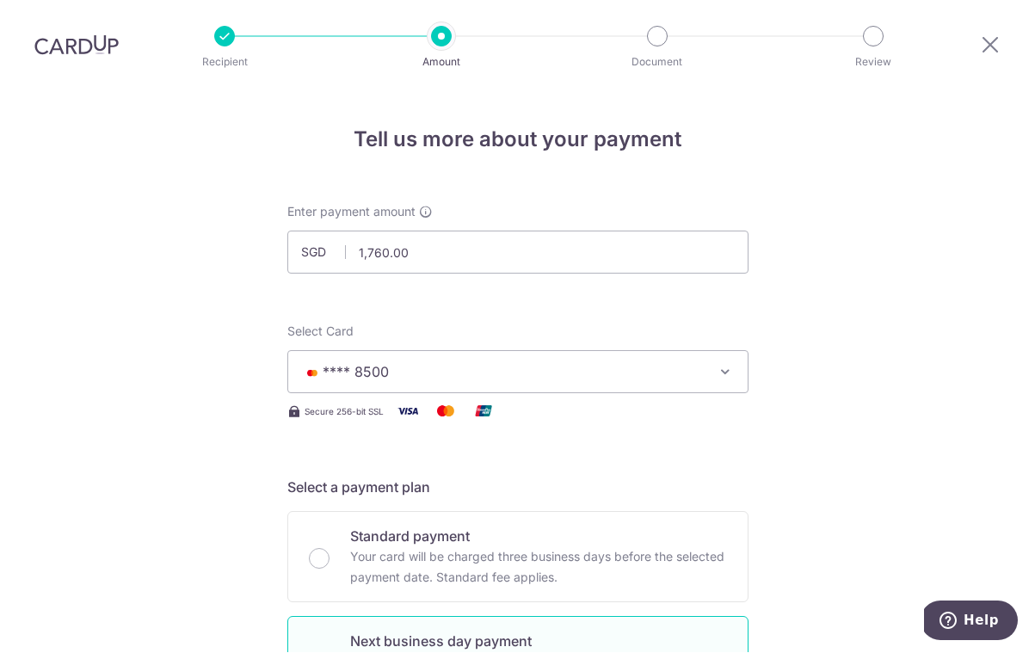
scroll to position [55, 0]
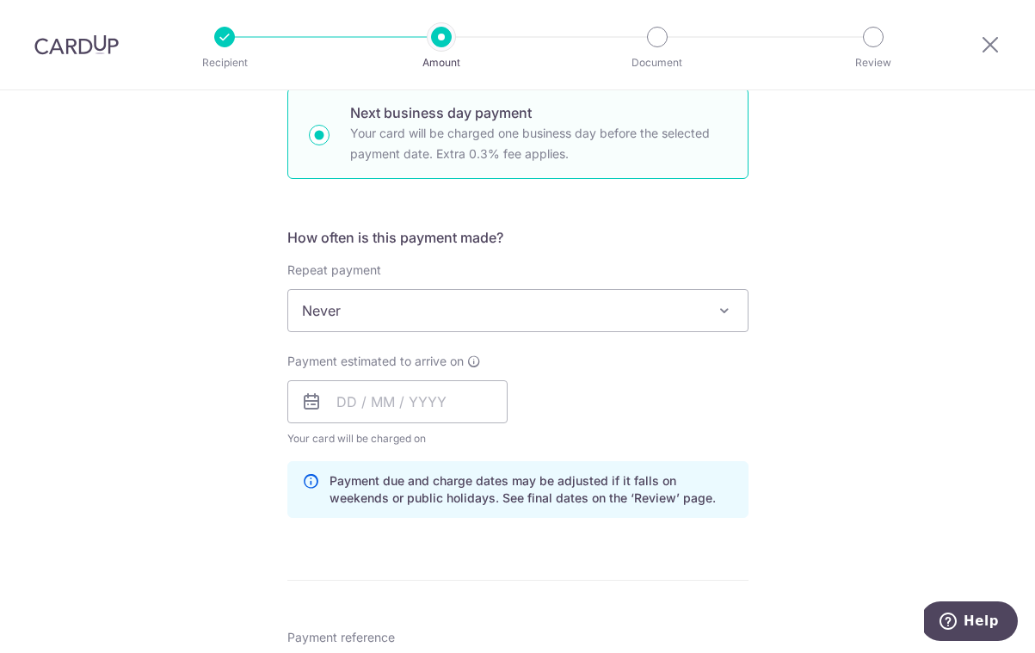
scroll to position [569, 0]
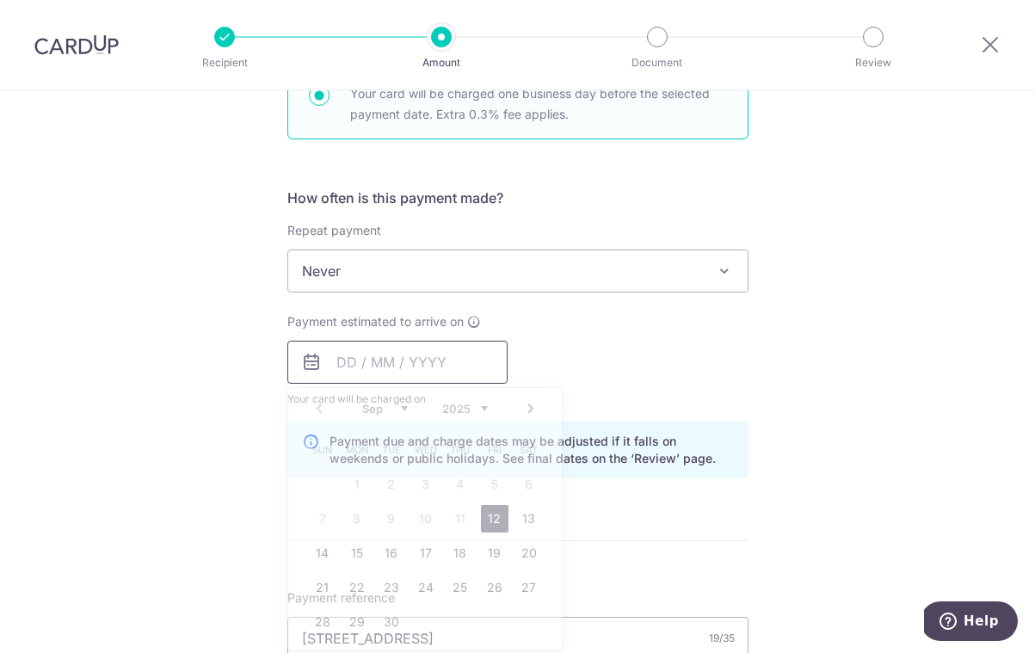
click at [420, 369] on input "text" at bounding box center [397, 362] width 220 height 43
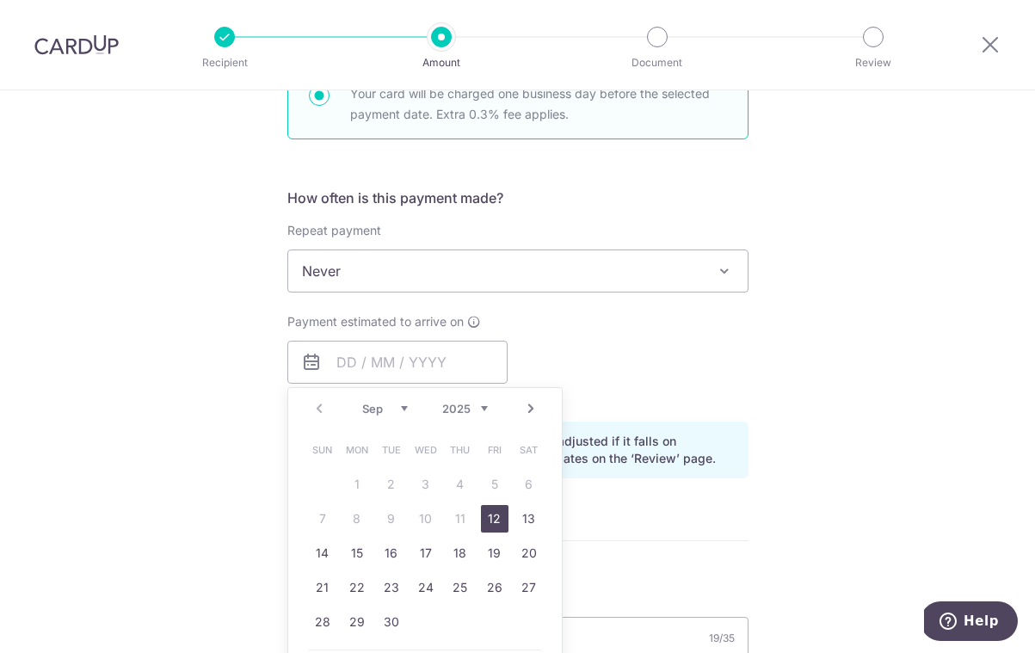
click at [497, 525] on link "12" at bounding box center [495, 519] width 28 height 28
type input "[DATE]"
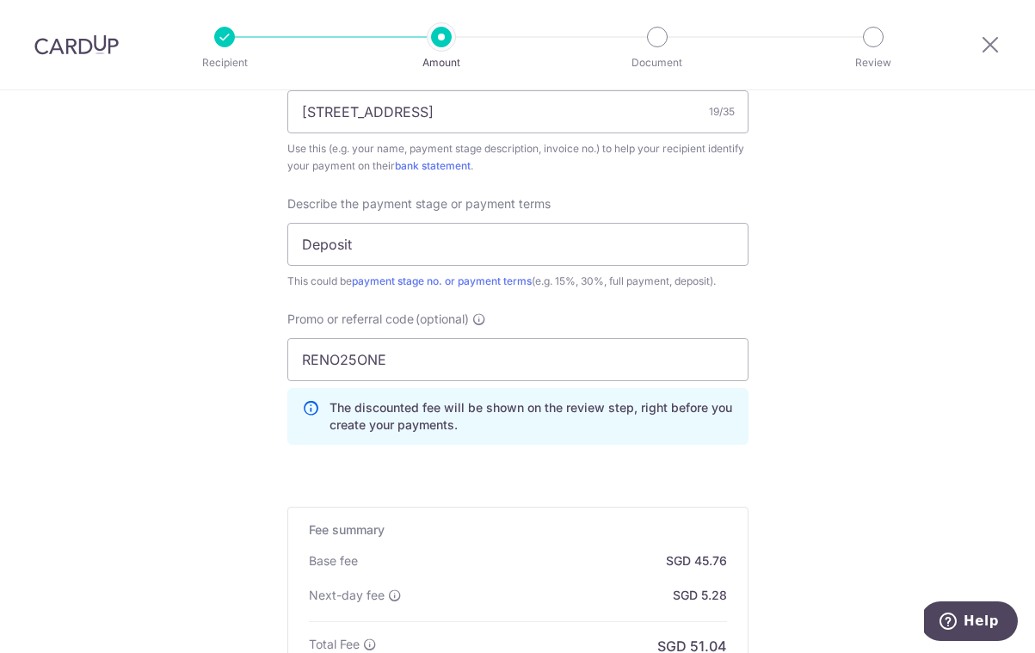
scroll to position [1126, 0]
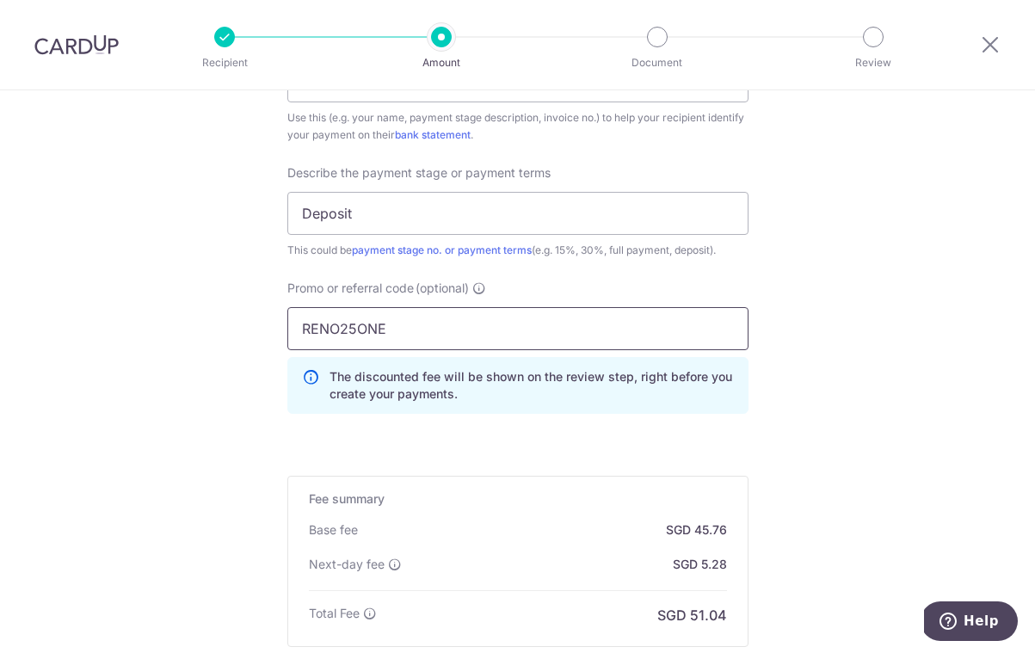
click at [407, 331] on input "RENO25ONE" at bounding box center [517, 328] width 461 height 43
type input "R"
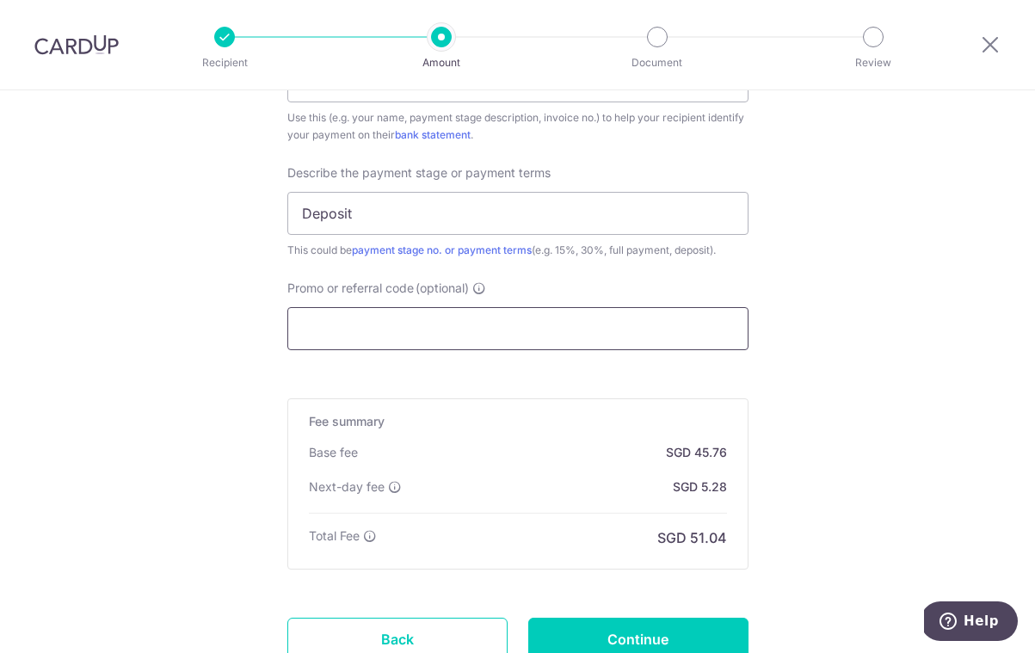
paste input "RENO25ONE"
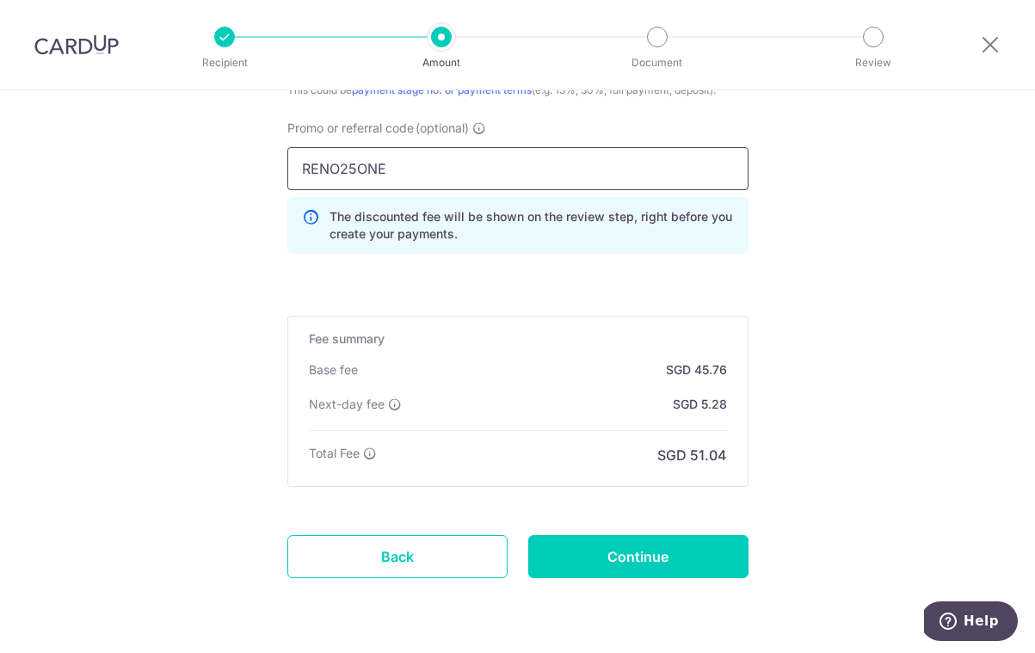
scroll to position [1285, 0]
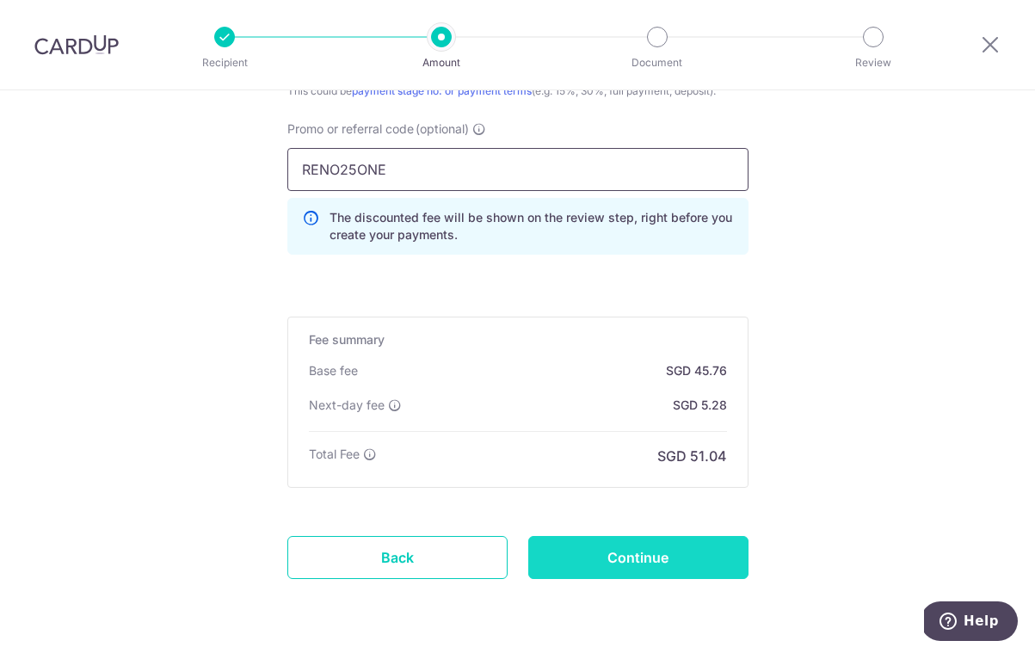
type input "RENO25ONE"
click at [697, 548] on input "Continue" at bounding box center [638, 557] width 220 height 43
type input "Update Schedule"
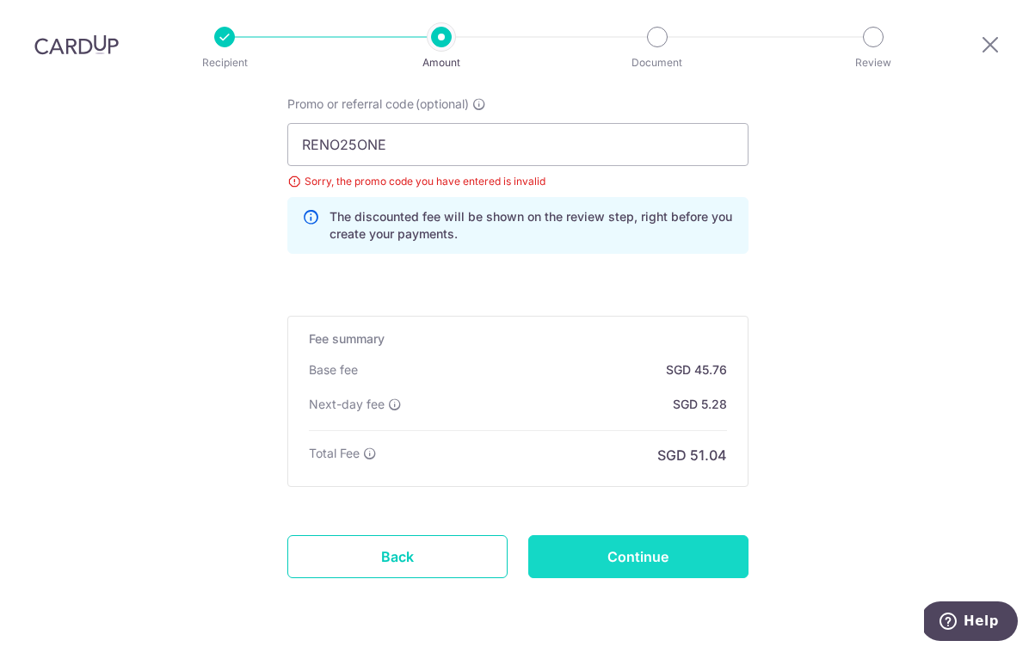
scroll to position [1309, 0]
click at [702, 567] on input "Continue" at bounding box center [638, 557] width 220 height 43
type input "Update Schedule"
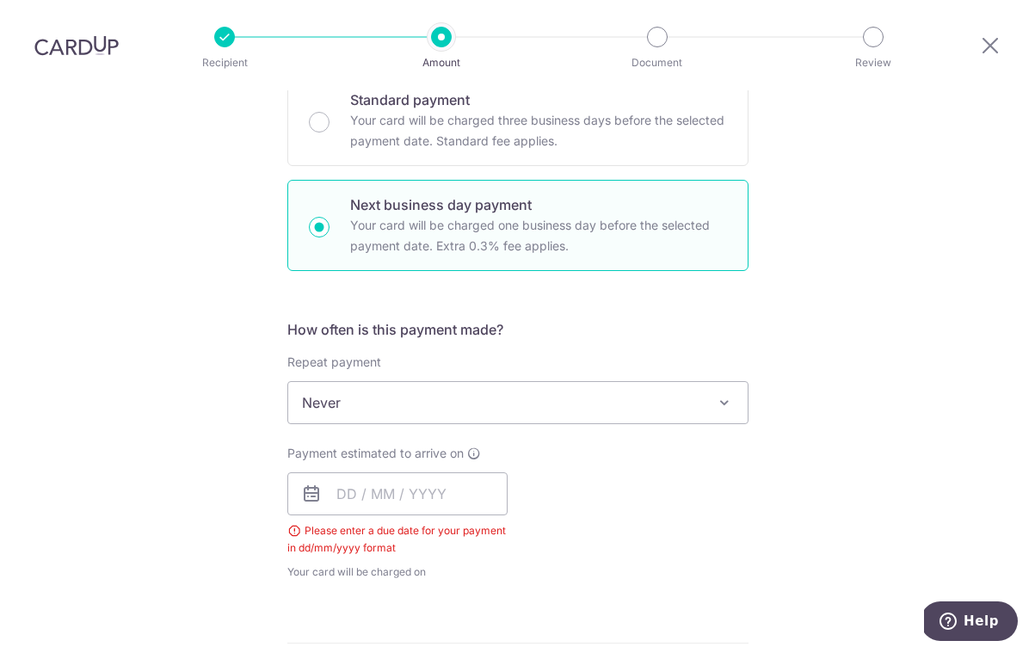
scroll to position [440, 0]
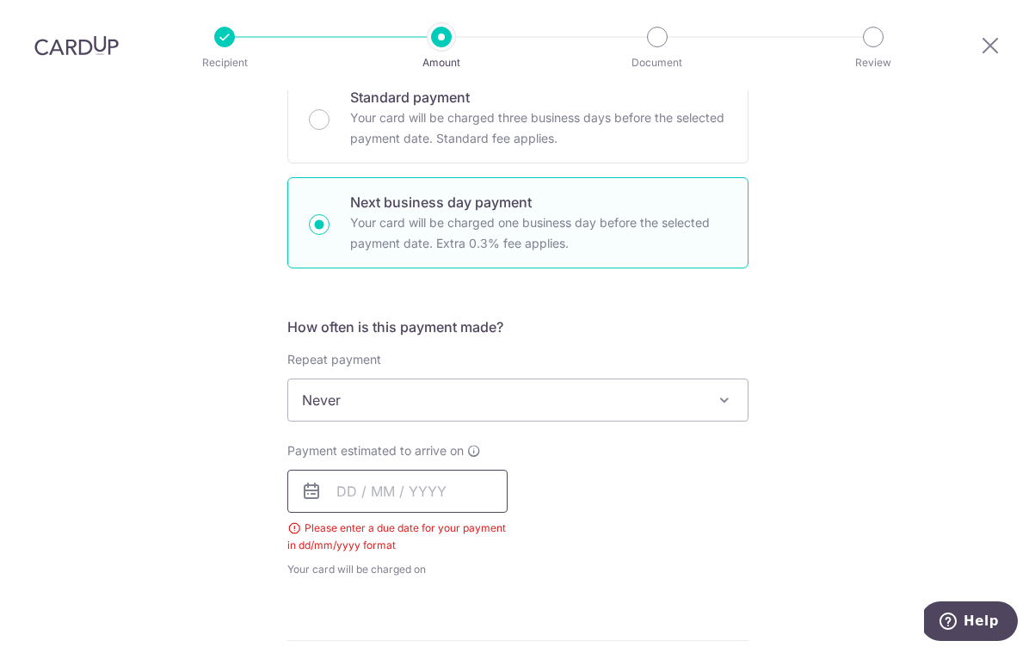
click at [444, 470] on input "text" at bounding box center [397, 491] width 220 height 43
click at [497, 634] on link "12" at bounding box center [495, 648] width 28 height 28
type input "[DATE]"
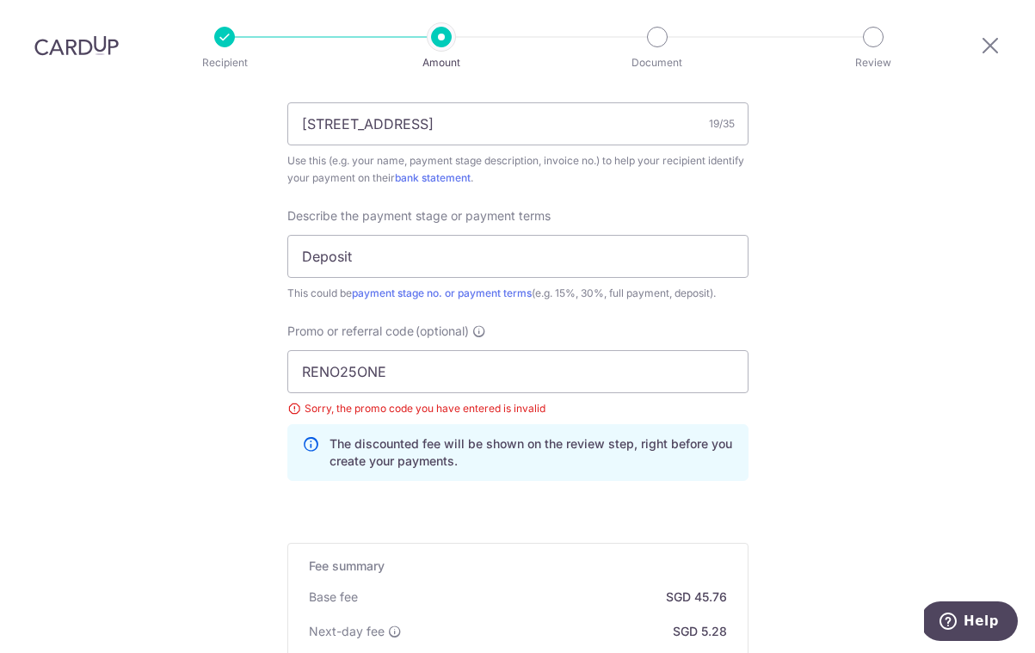
scroll to position [1221, 0]
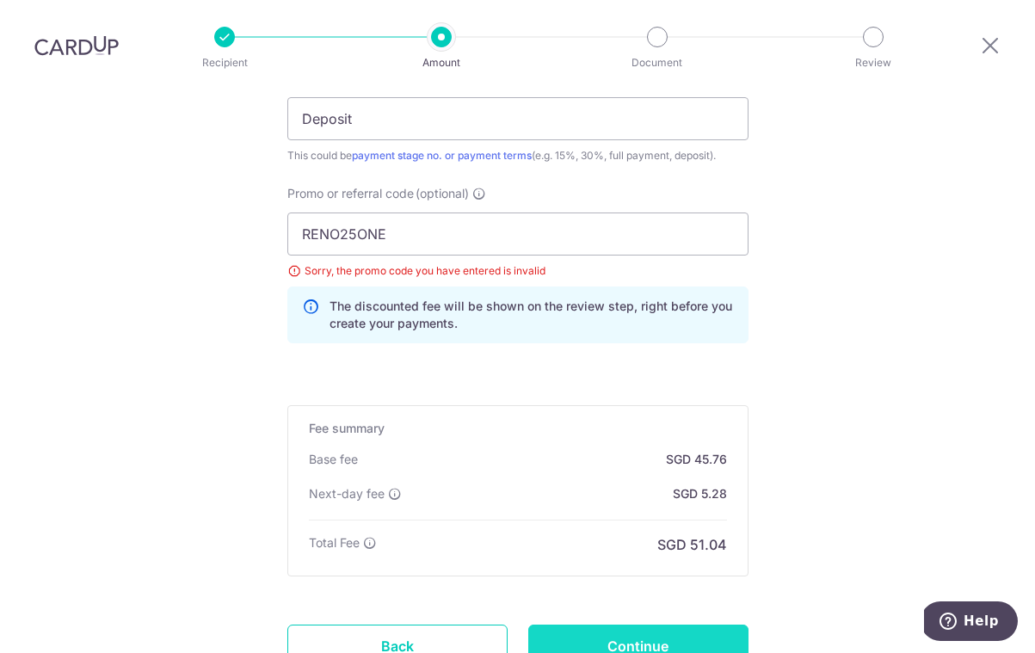
click at [717, 625] on input "Continue" at bounding box center [638, 646] width 220 height 43
type input "Update Schedule"
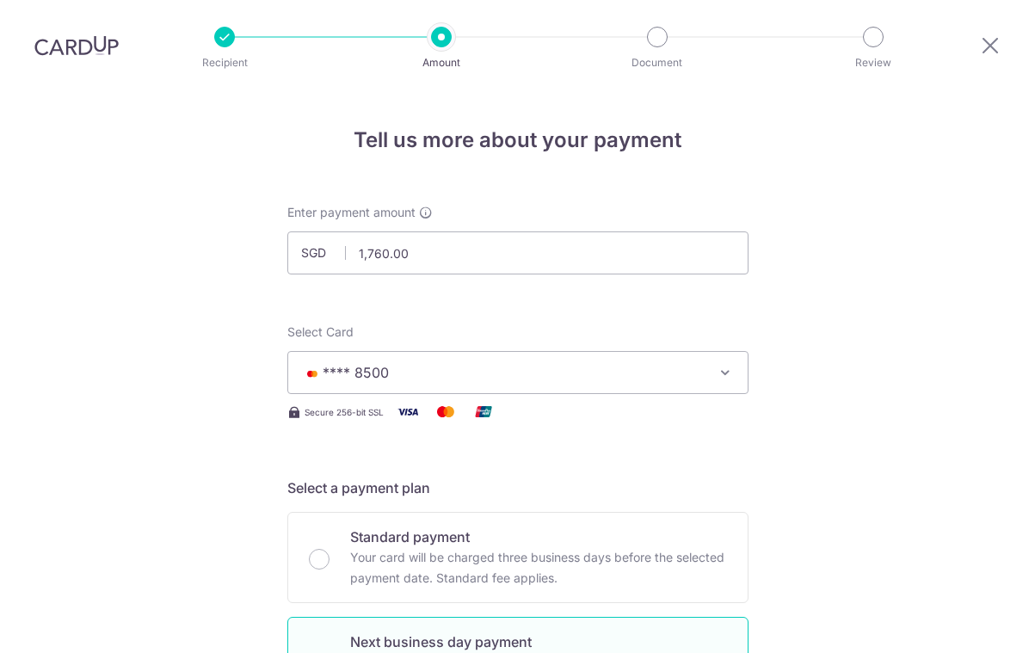
scroll to position [1309, 0]
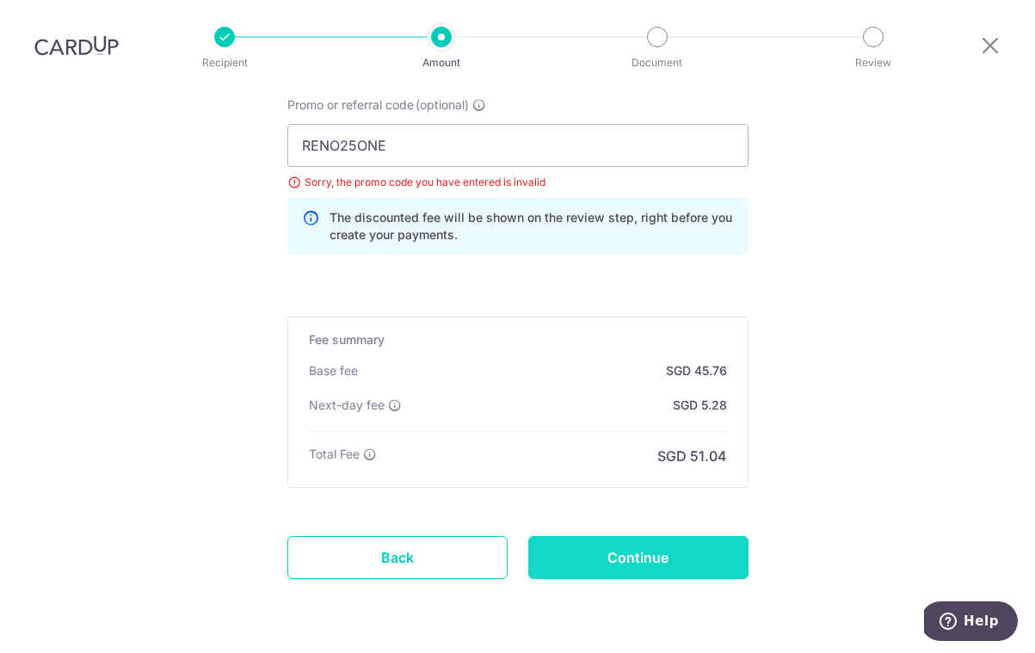
click at [693, 536] on input "Continue" at bounding box center [638, 557] width 220 height 43
type input "Update Schedule"
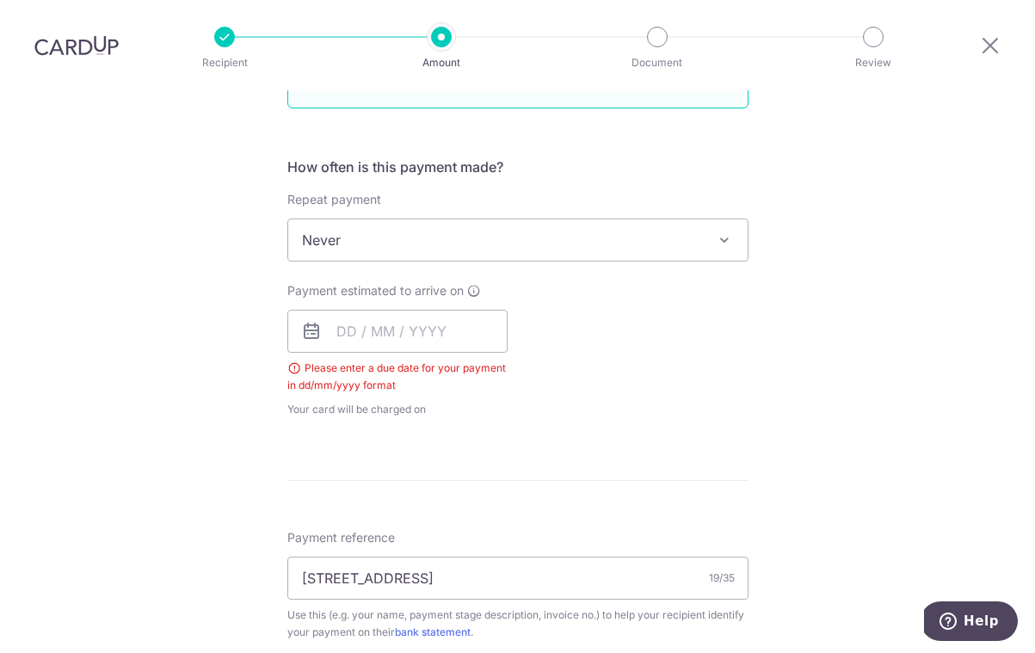
scroll to position [461, 0]
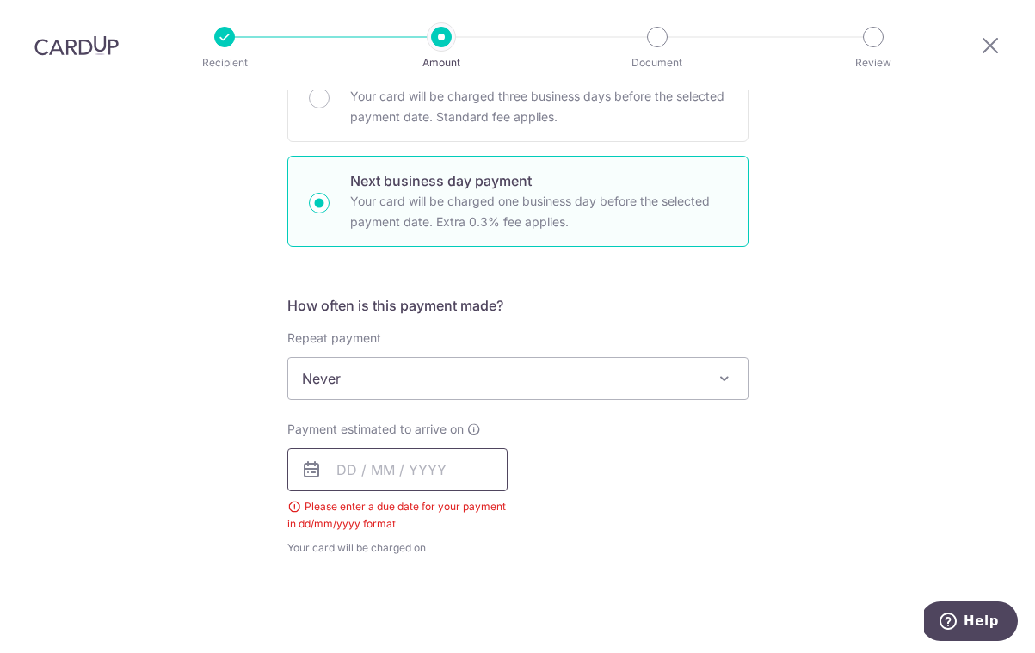
click at [417, 448] on input "text" at bounding box center [397, 469] width 220 height 43
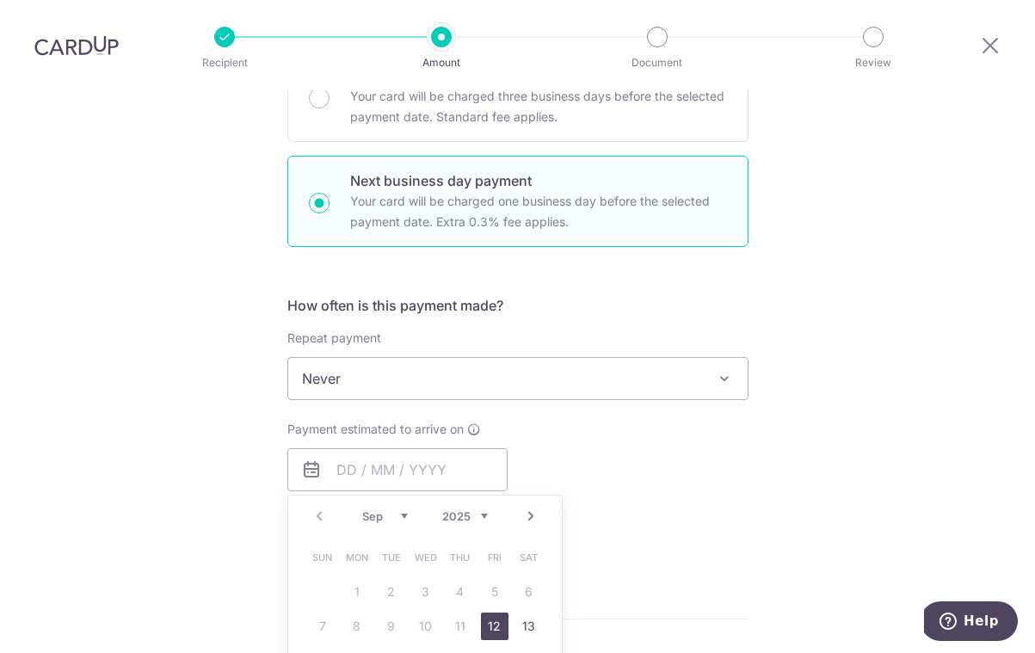
click at [499, 612] on link "12" at bounding box center [495, 626] width 28 height 28
type input "[DATE]"
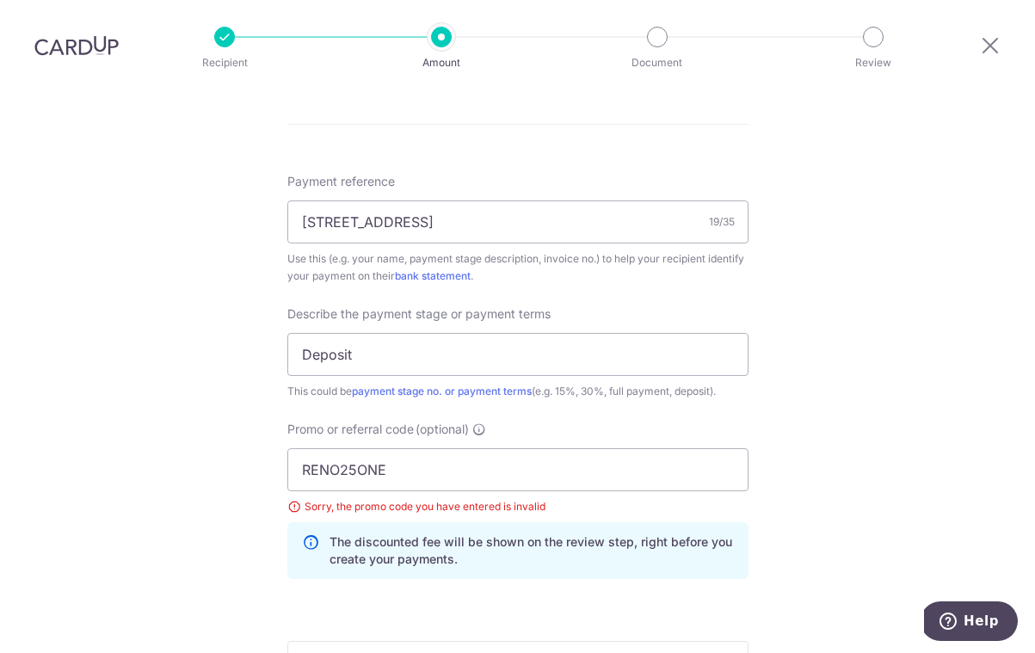
scroll to position [986, 0]
click at [627, 447] on input "RENO25ONE" at bounding box center [517, 468] width 461 height 43
type input "R"
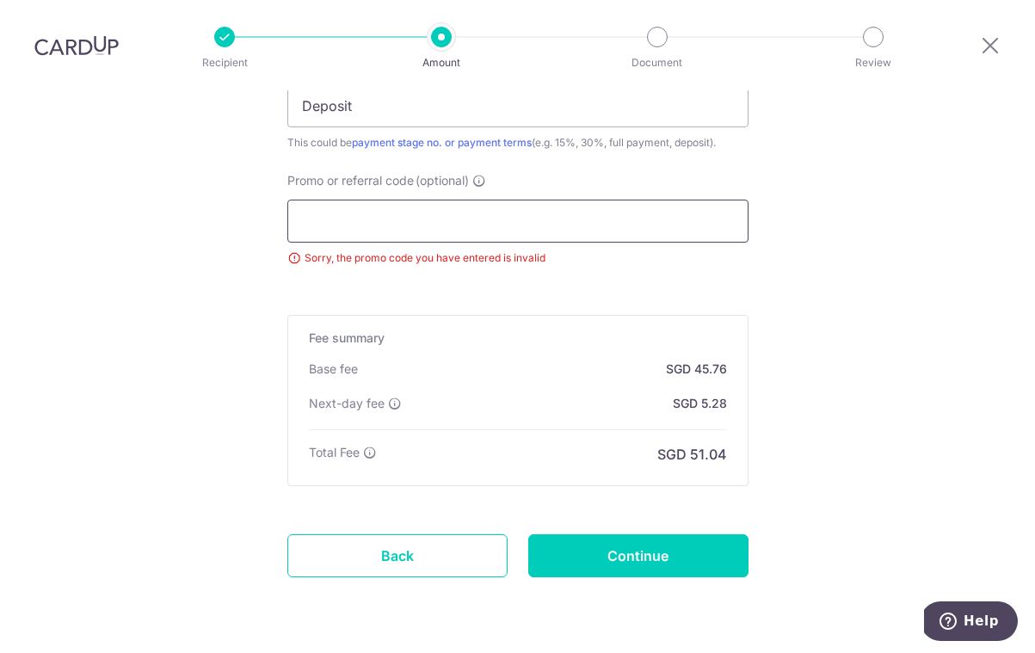
scroll to position [1232, 0]
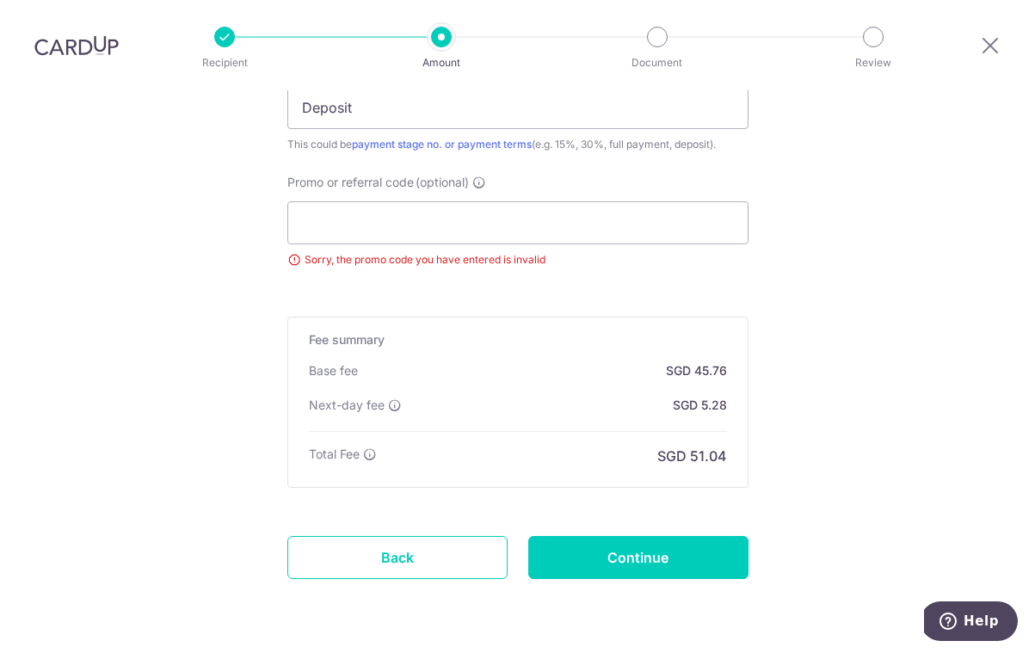
click at [633, 536] on input "Continue" at bounding box center [638, 557] width 220 height 43
type input "Update Schedule"
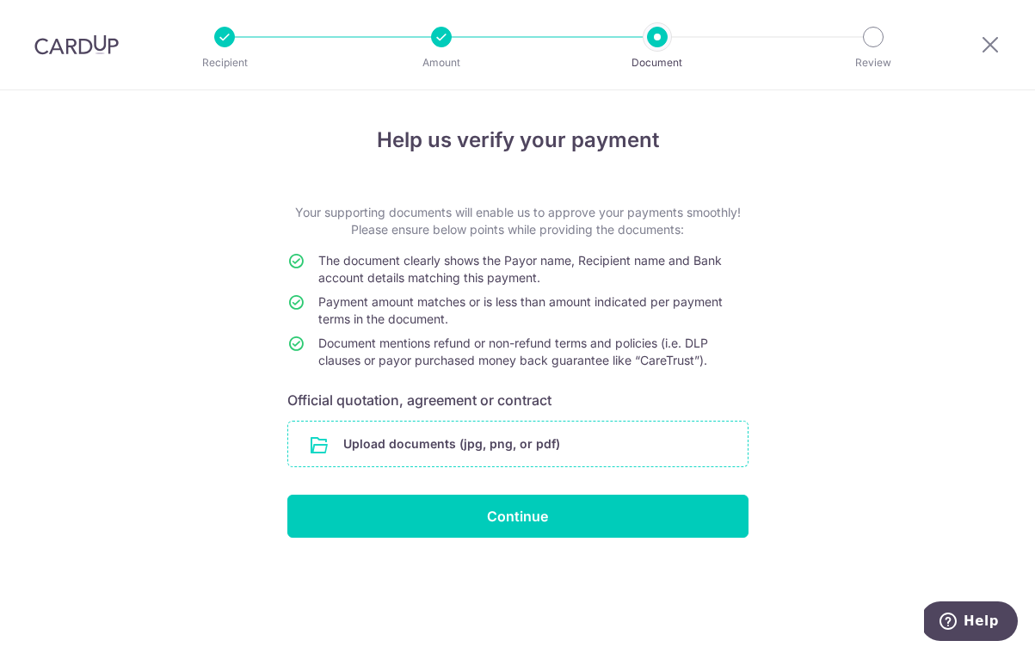
click at [528, 450] on input "file" at bounding box center [517, 444] width 459 height 45
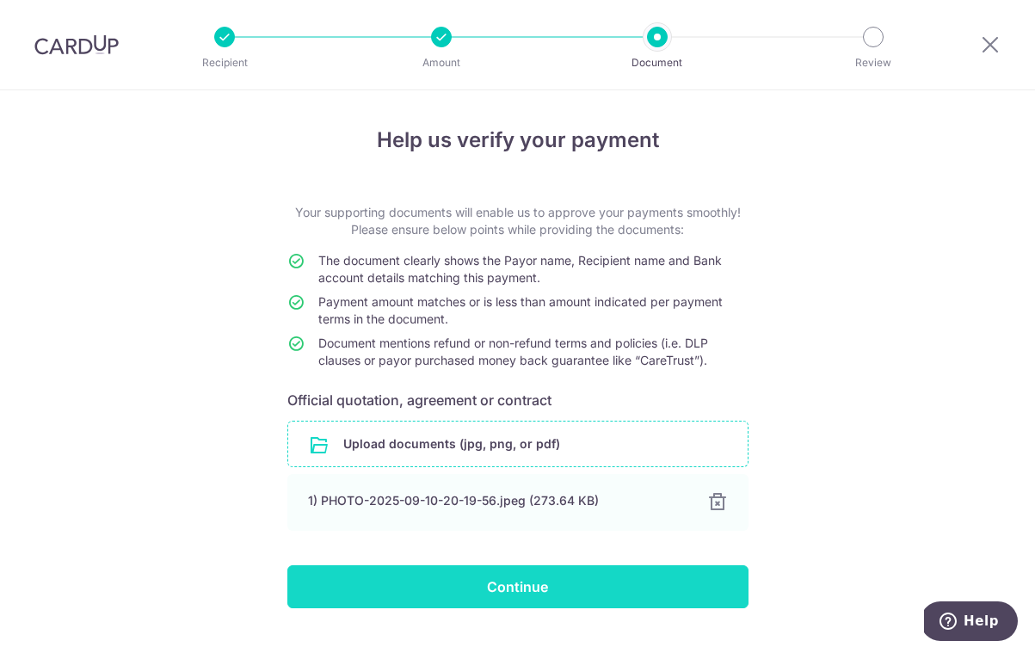
click at [645, 588] on input "Continue" at bounding box center [517, 586] width 461 height 43
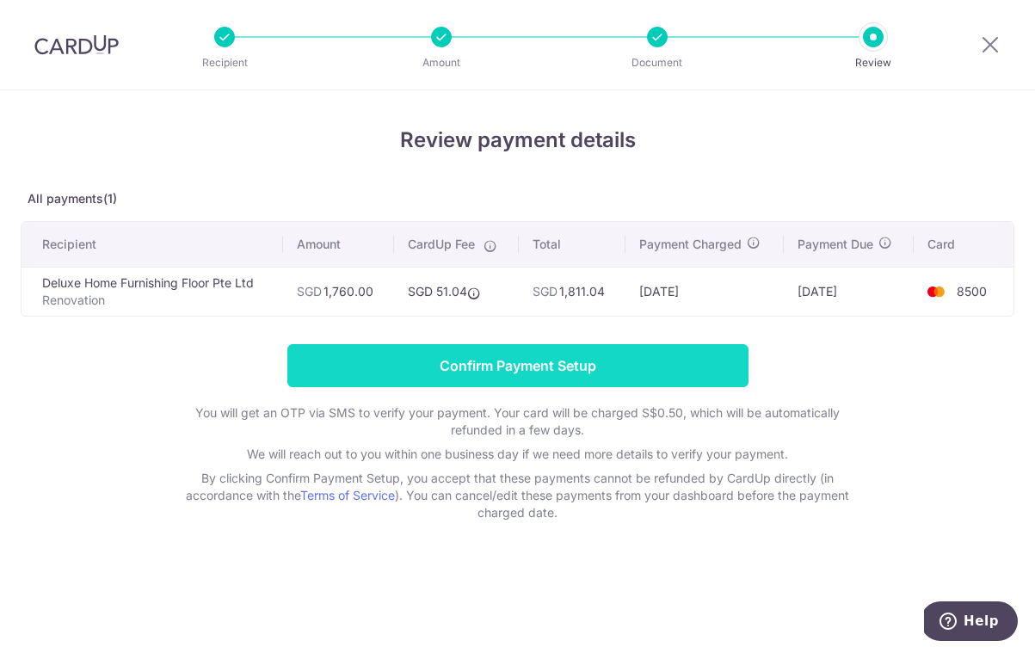
click at [680, 377] on input "Confirm Payment Setup" at bounding box center [517, 365] width 461 height 43
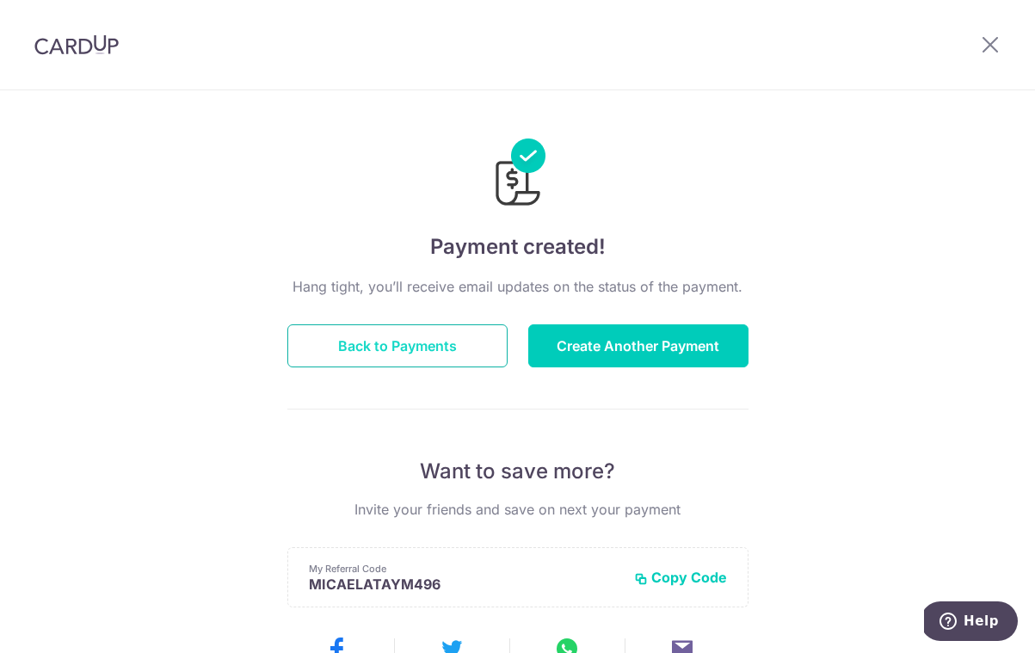
click at [440, 344] on button "Back to Payments" at bounding box center [397, 345] width 220 height 43
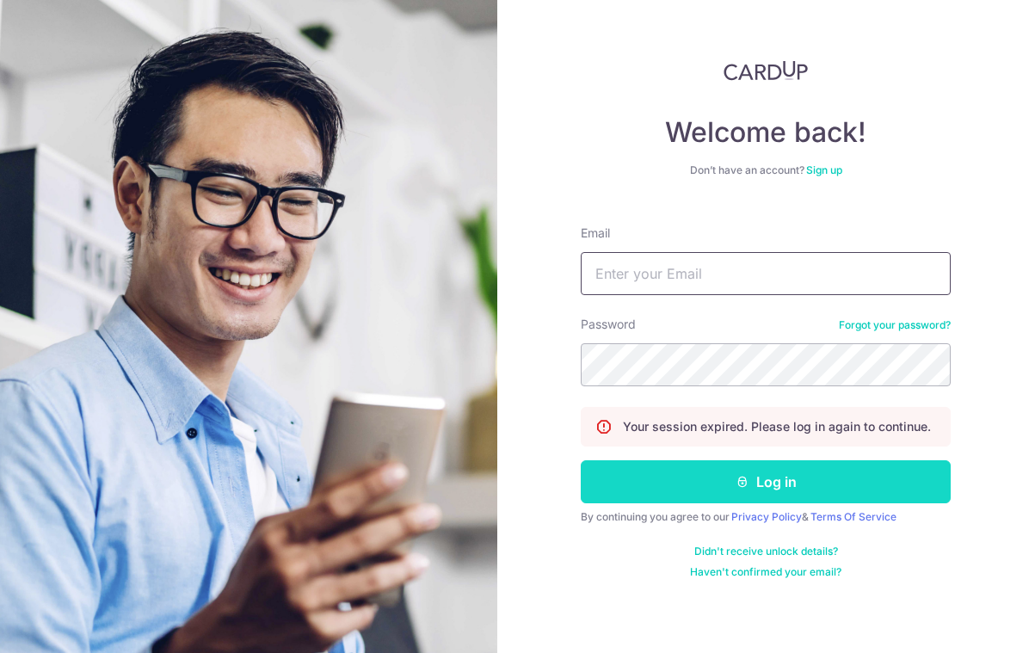
type input "[EMAIL_ADDRESS][DOMAIN_NAME]"
click at [766, 482] on button "Log in" at bounding box center [766, 481] width 370 height 43
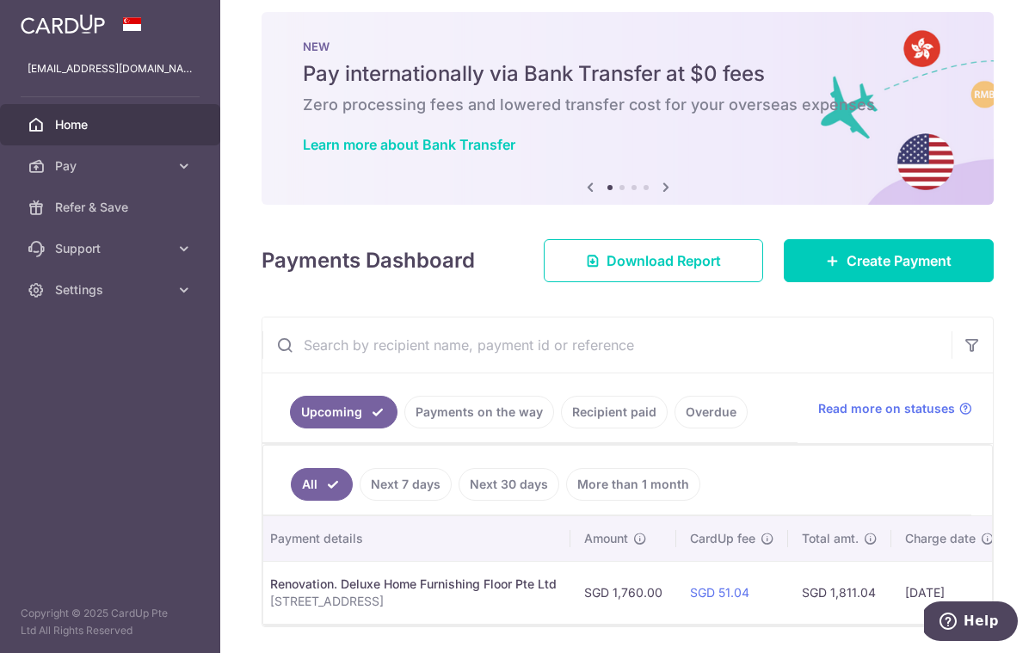
scroll to position [0, 295]
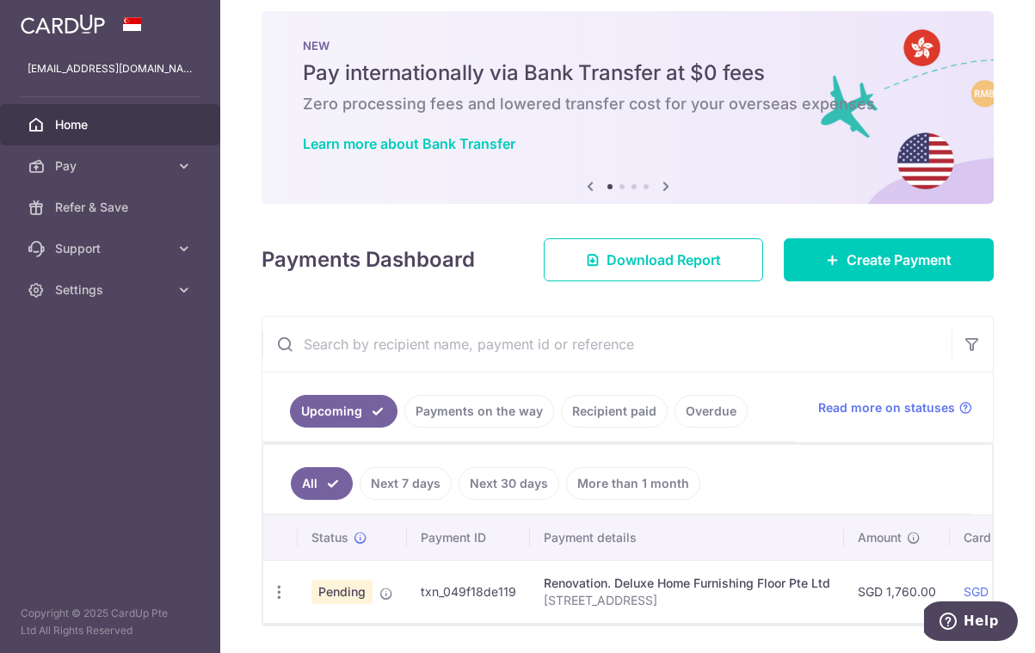
scroll to position [15, 0]
click at [461, 421] on link "Payments on the way" at bounding box center [479, 412] width 150 height 33
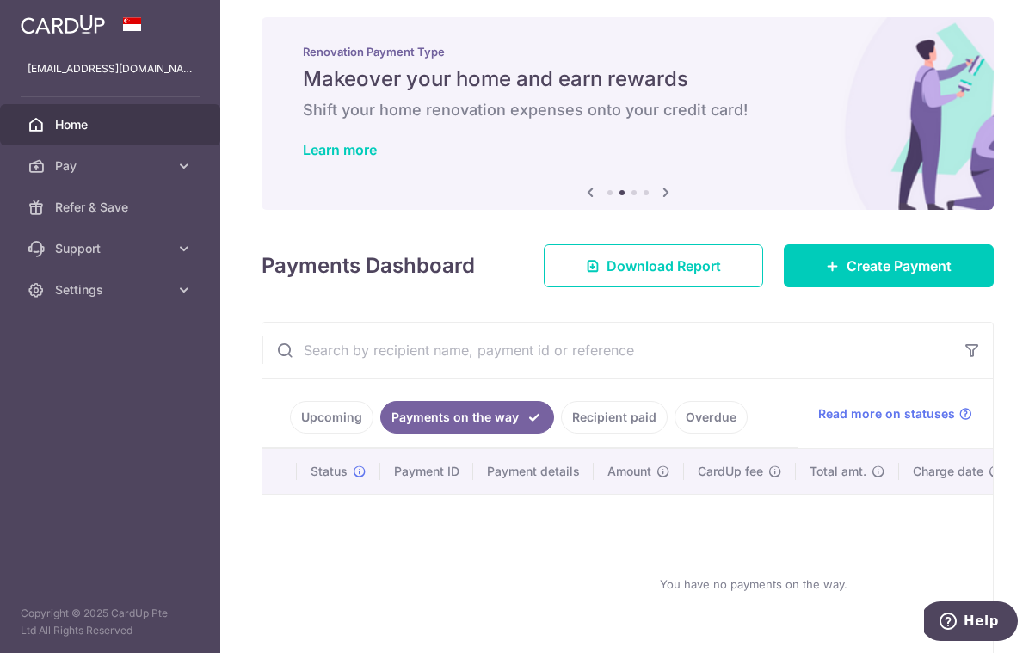
click at [346, 415] on link "Upcoming" at bounding box center [331, 417] width 83 height 33
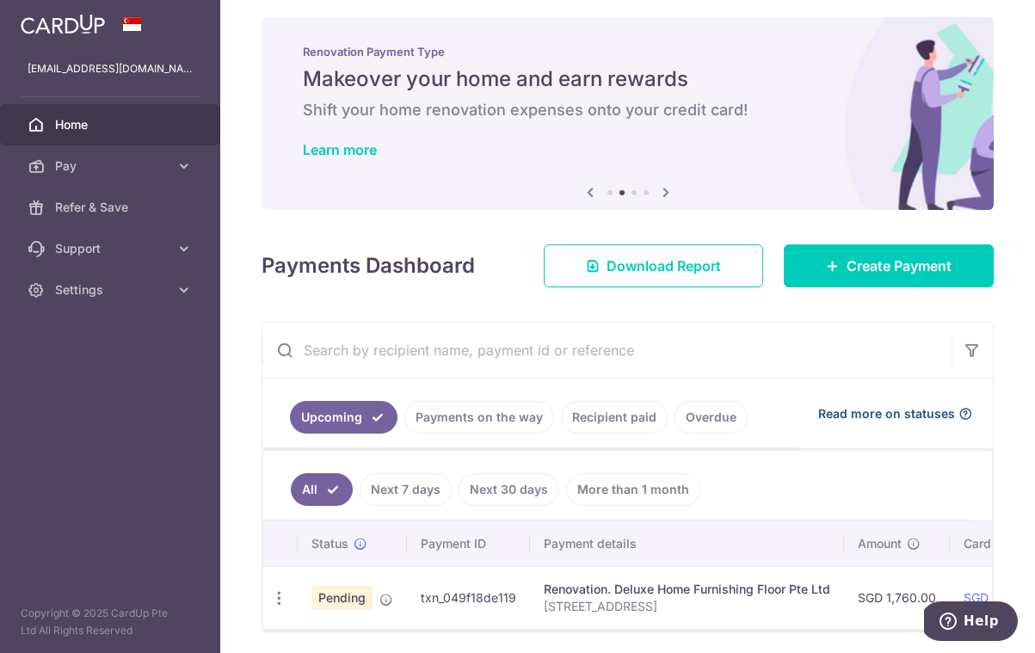
click at [891, 415] on span "Read more on statuses" at bounding box center [886, 413] width 137 height 17
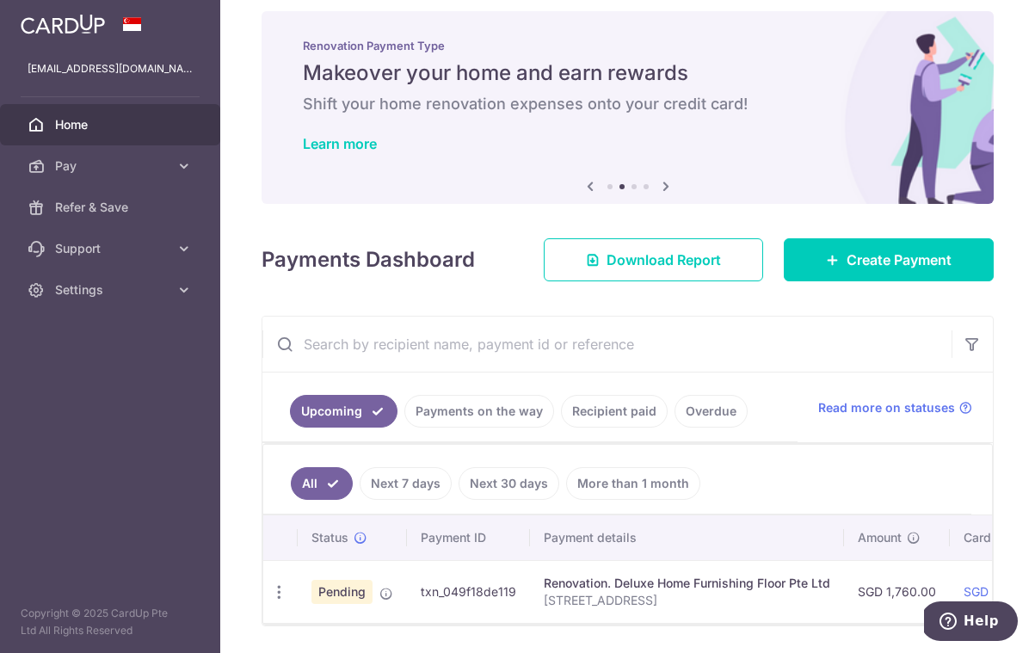
scroll to position [15, 0]
